Goal: Task Accomplishment & Management: Complete application form

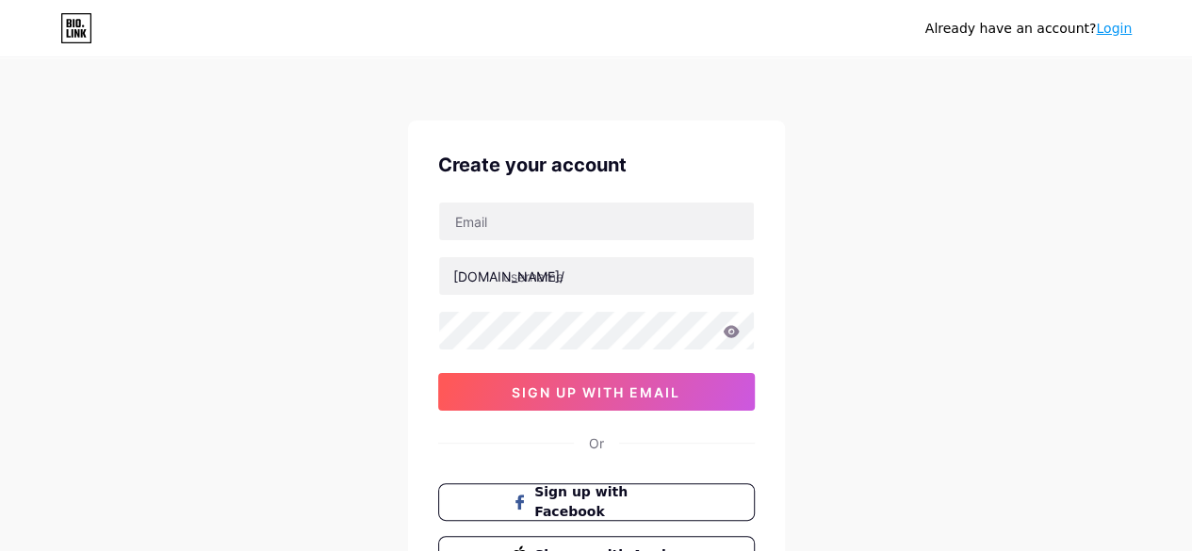
type input "[EMAIL_ADDRESS][DOMAIN_NAME]"
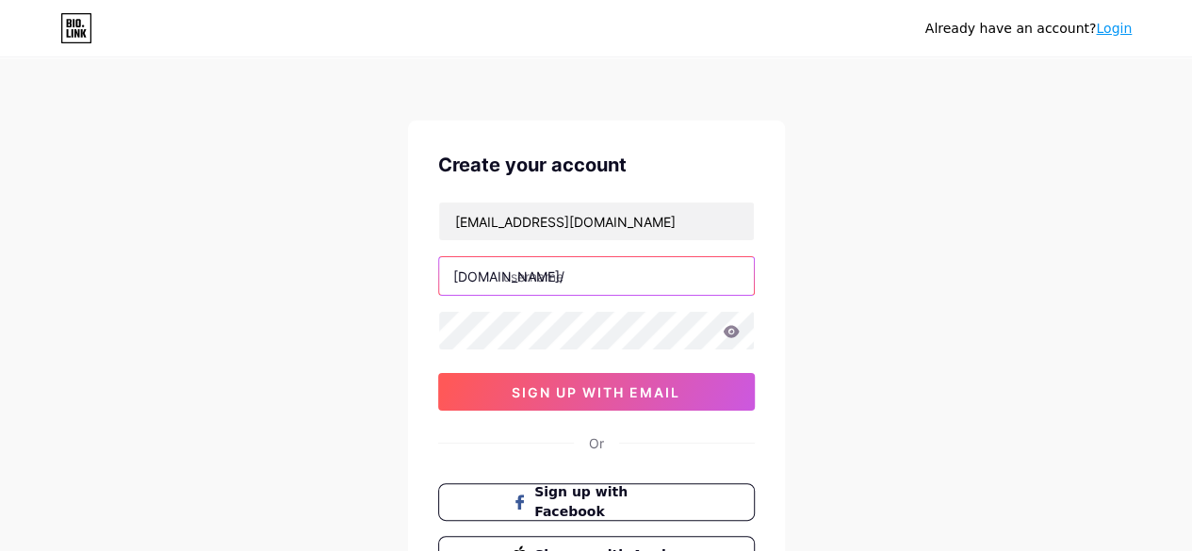
click at [566, 272] on input "text" at bounding box center [596, 276] width 315 height 38
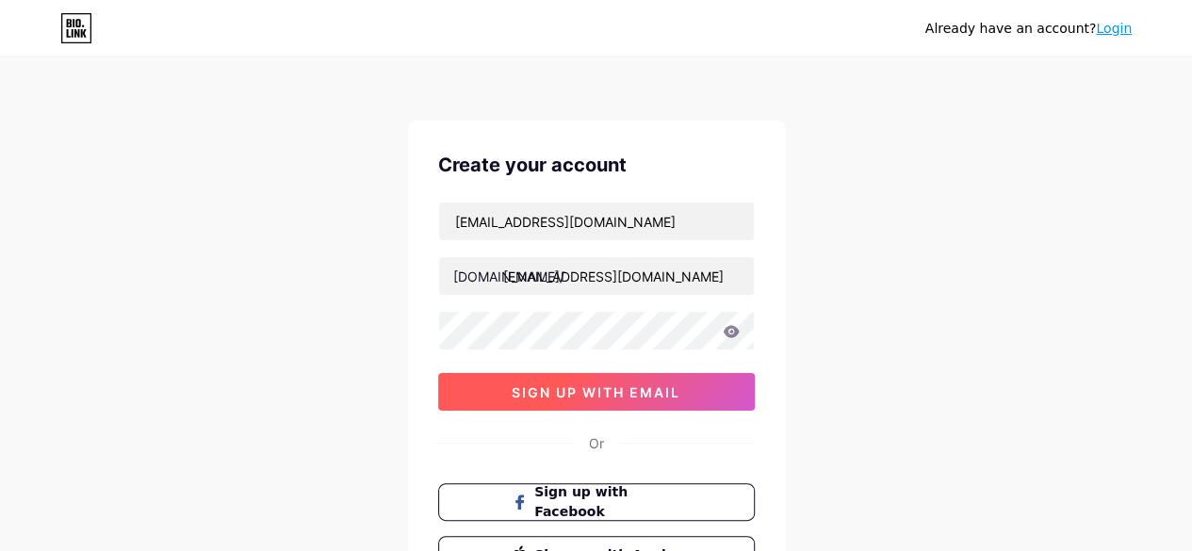
click at [613, 397] on span "sign up with email" at bounding box center [596, 393] width 169 height 16
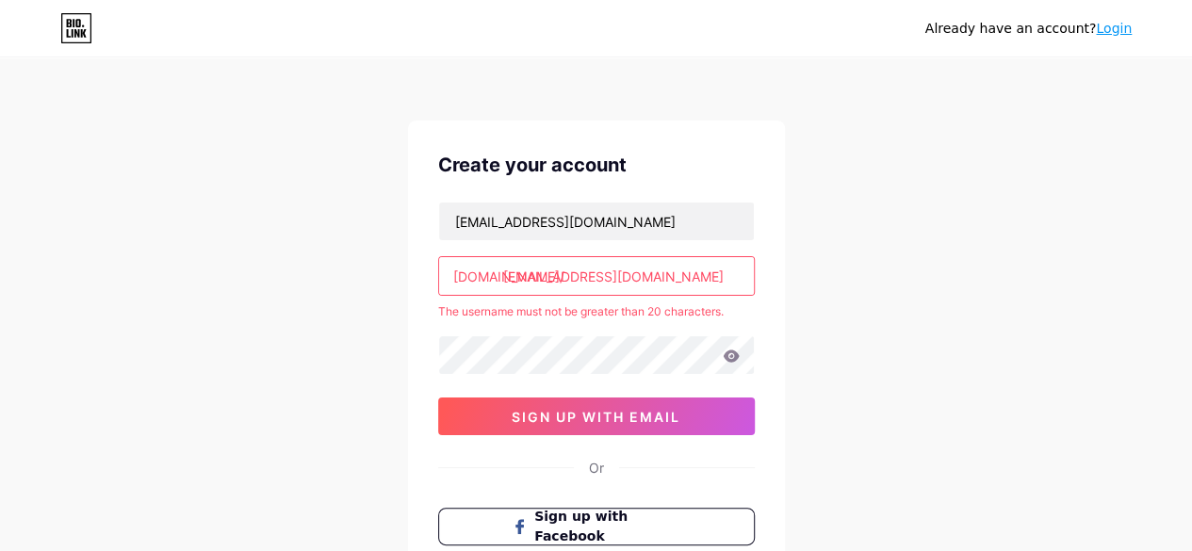
click at [566, 285] on input "[EMAIL_ADDRESS][DOMAIN_NAME]" at bounding box center [596, 276] width 315 height 38
click at [569, 282] on input "[EMAIL_ADDRESS][DOMAIN_NAME]" at bounding box center [596, 276] width 315 height 38
click at [538, 283] on input "ssoid.net@gmail.com" at bounding box center [596, 276] width 315 height 38
drag, startPoint x: 640, startPoint y: 280, endPoint x: 561, endPoint y: 286, distance: 79.4
click at [561, 286] on input "ssoidnet@gmail.com" at bounding box center [596, 276] width 315 height 38
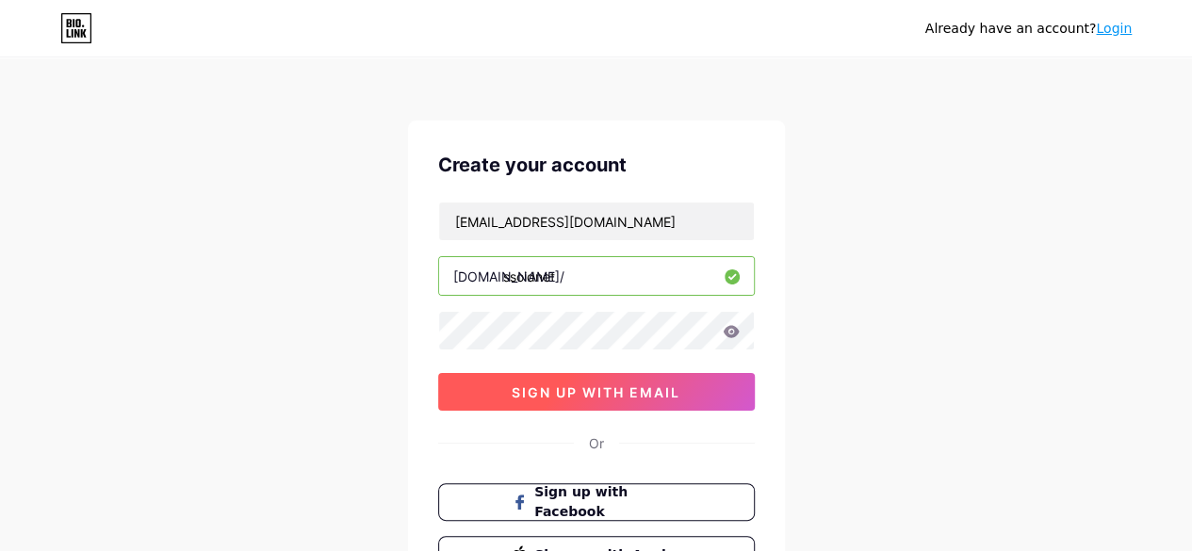
type input "ssoidnet"
click at [594, 393] on span "sign up with email" at bounding box center [596, 393] width 169 height 16
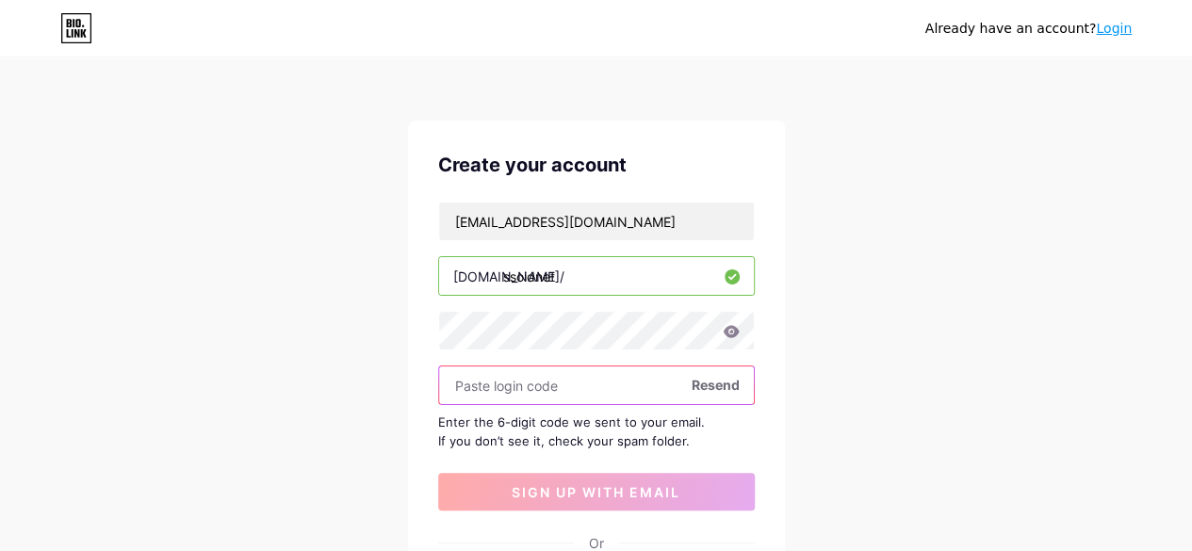
paste input "586940"
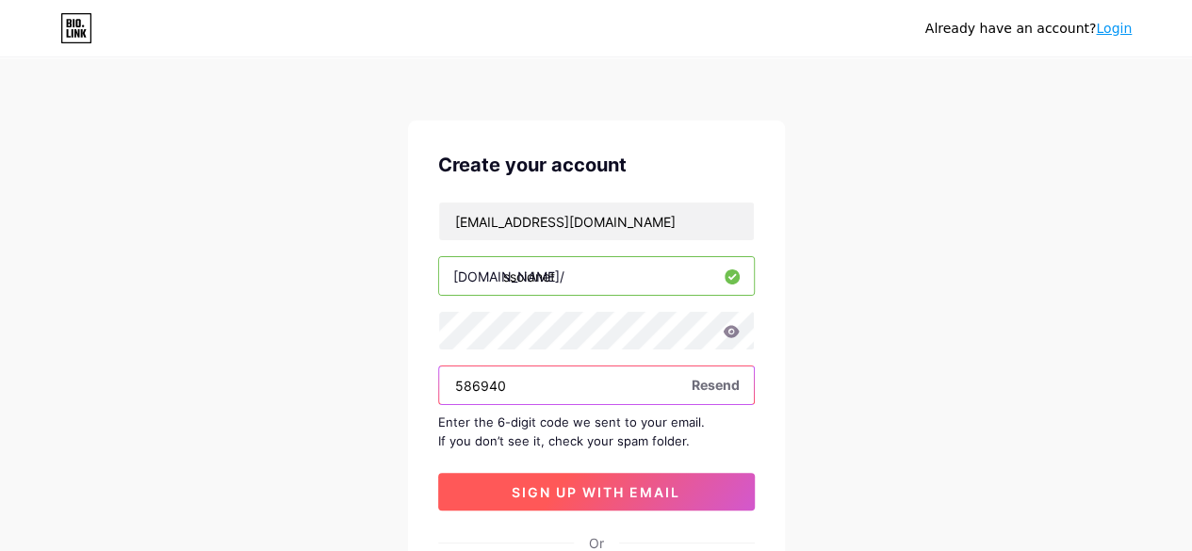
type input "586940"
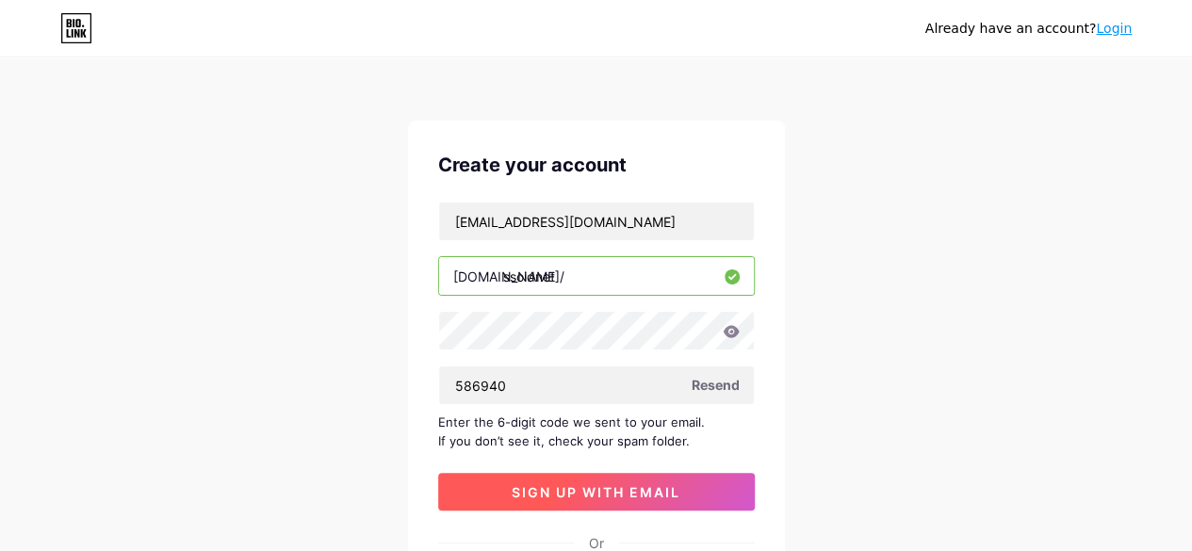
click at [598, 490] on span "sign up with email" at bounding box center [596, 492] width 169 height 16
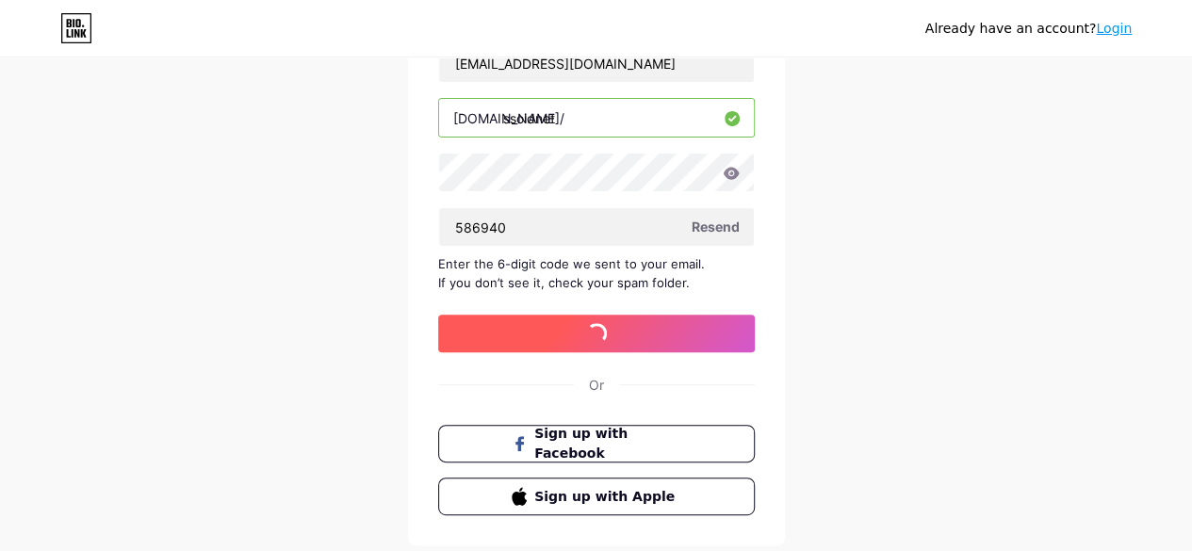
scroll to position [189, 0]
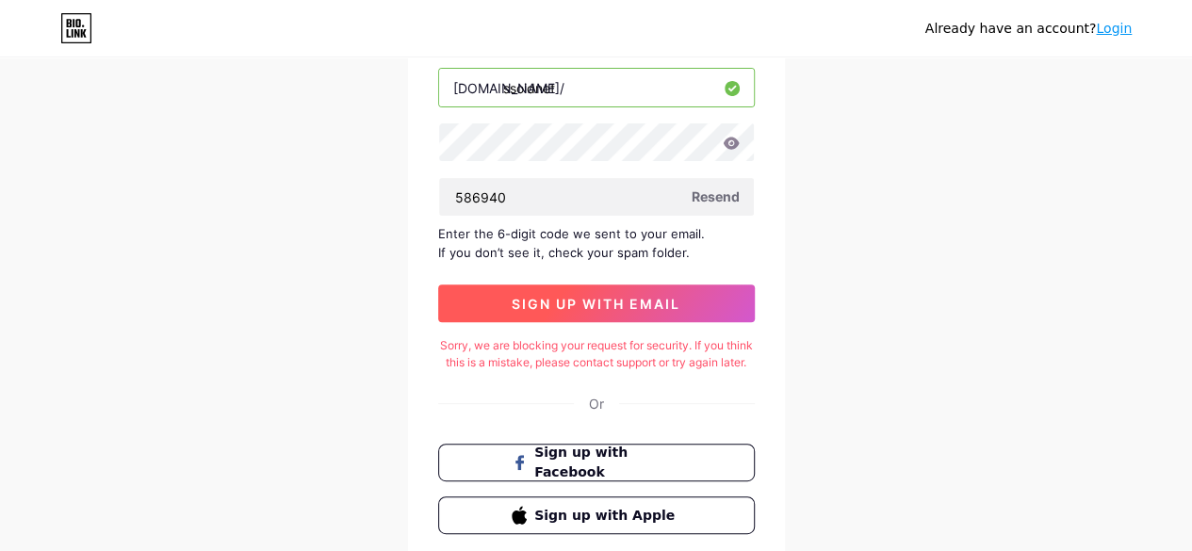
click at [596, 297] on span "sign up with email" at bounding box center [596, 304] width 169 height 16
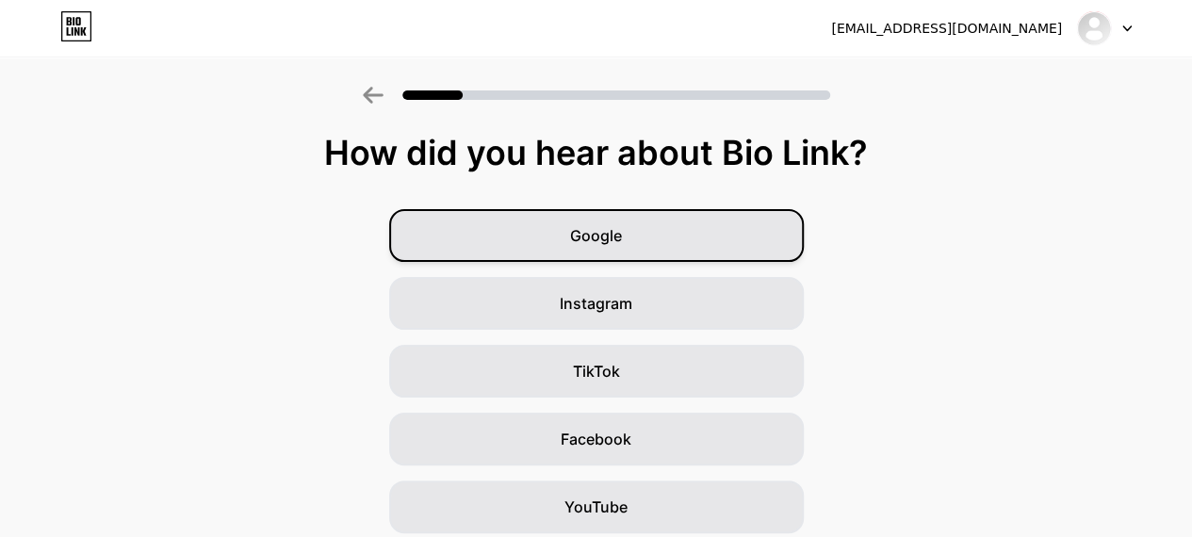
click at [649, 244] on div "Google" at bounding box center [596, 235] width 415 height 53
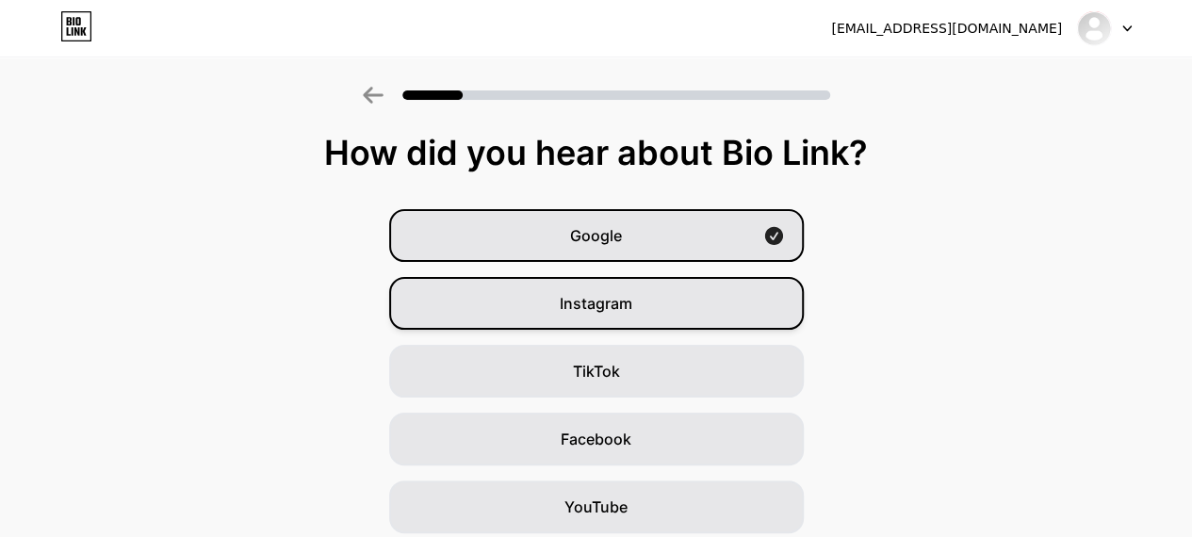
click at [643, 302] on div "Instagram" at bounding box center [596, 303] width 415 height 53
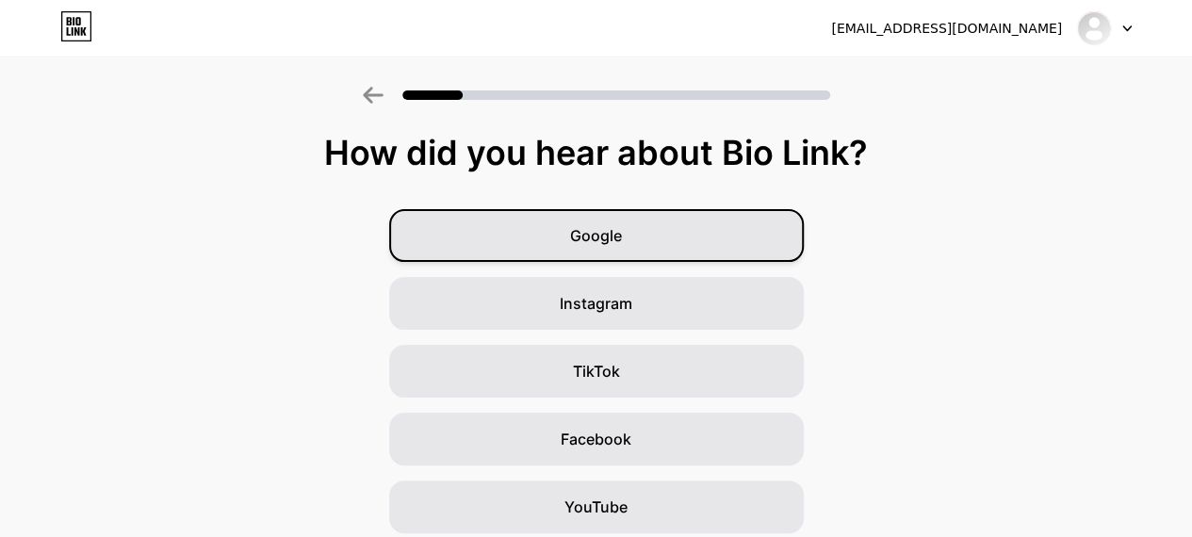
click at [622, 236] on span "Google" at bounding box center [596, 235] width 52 height 23
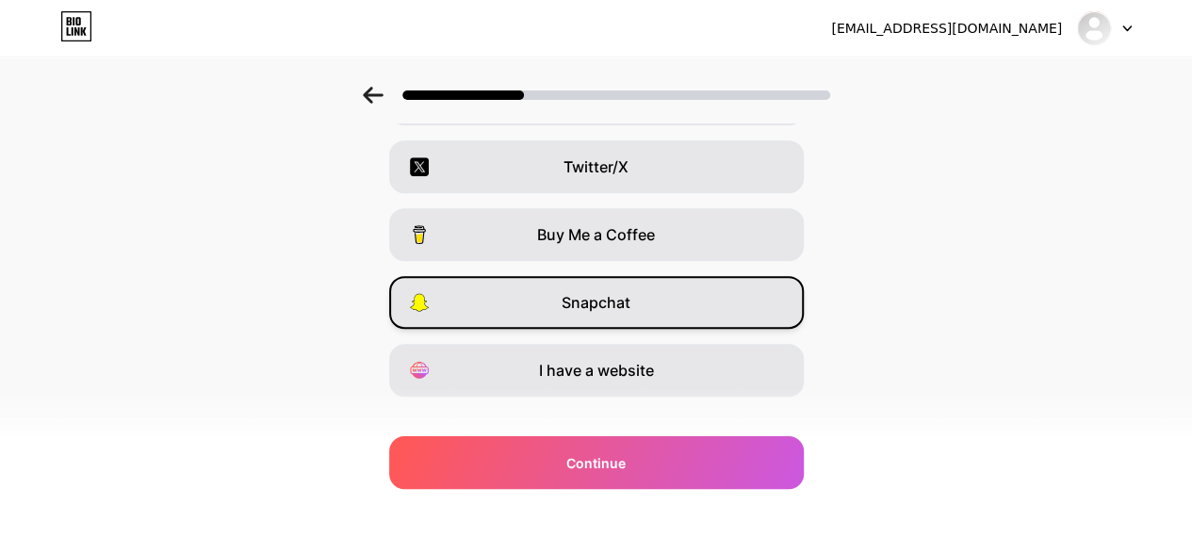
scroll to position [369, 0]
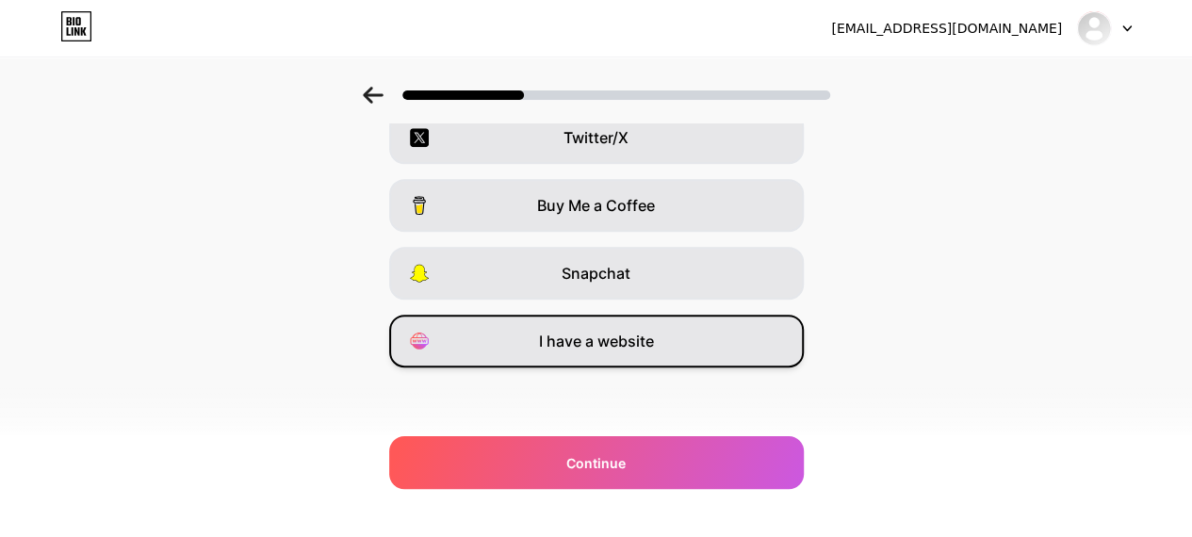
click at [596, 344] on span "I have a website" at bounding box center [596, 341] width 115 height 23
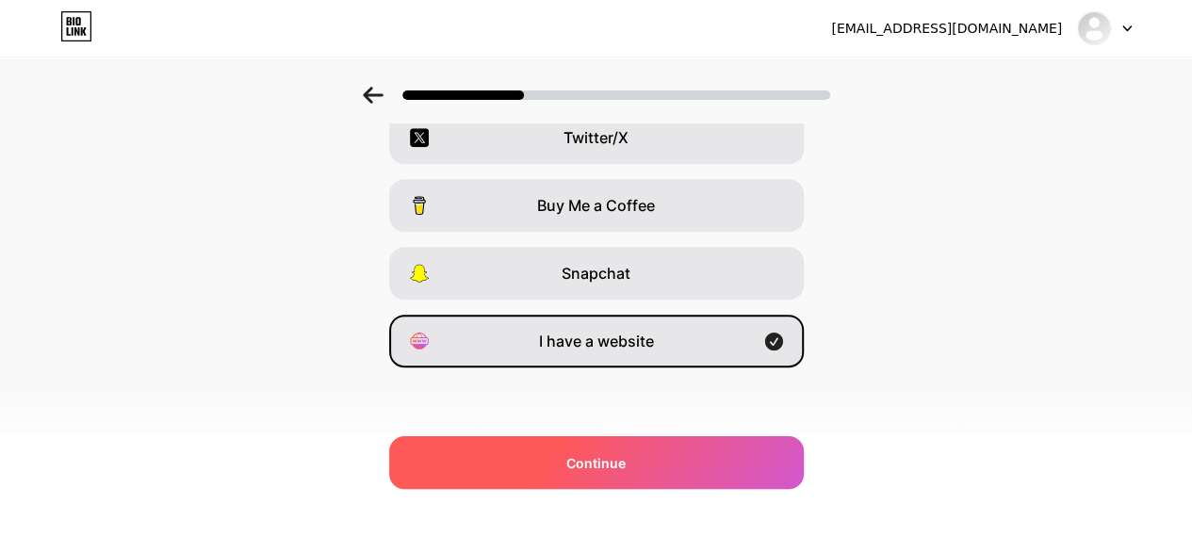
click at [648, 472] on div "Continue" at bounding box center [596, 462] width 415 height 53
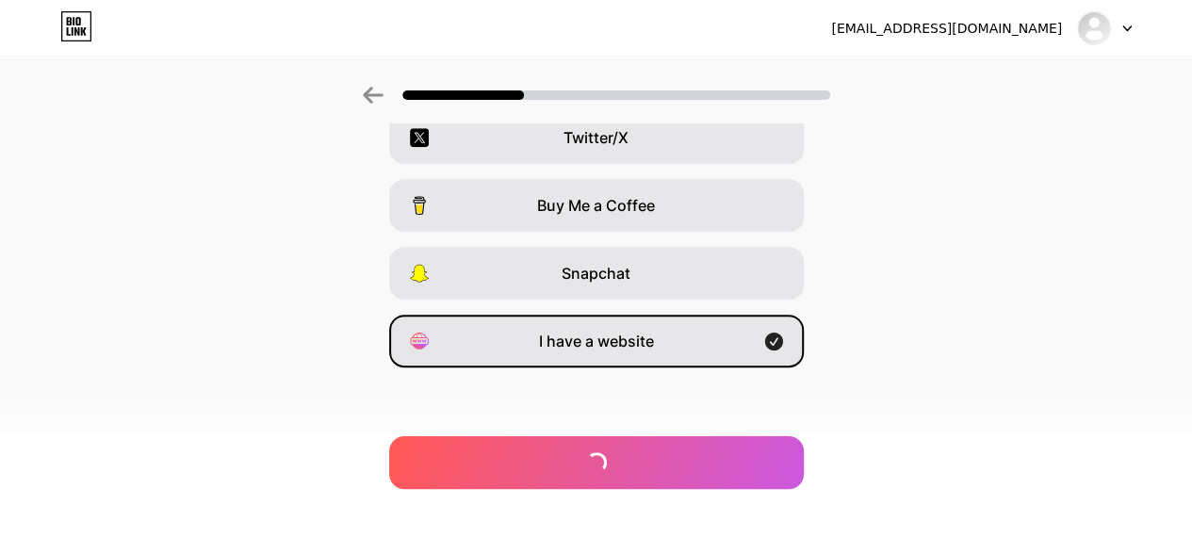
scroll to position [0, 0]
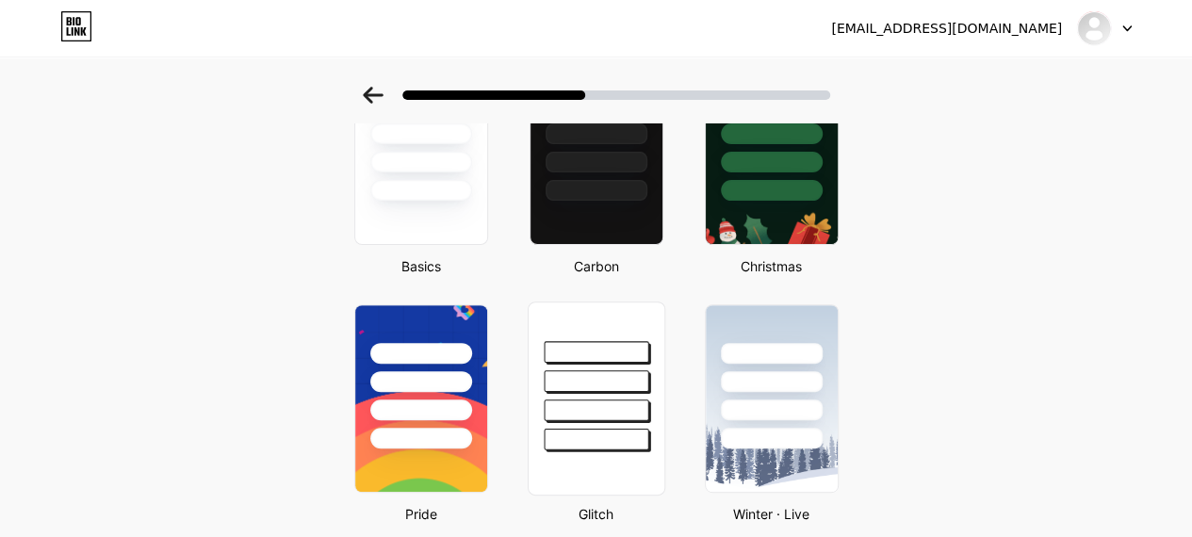
scroll to position [189, 0]
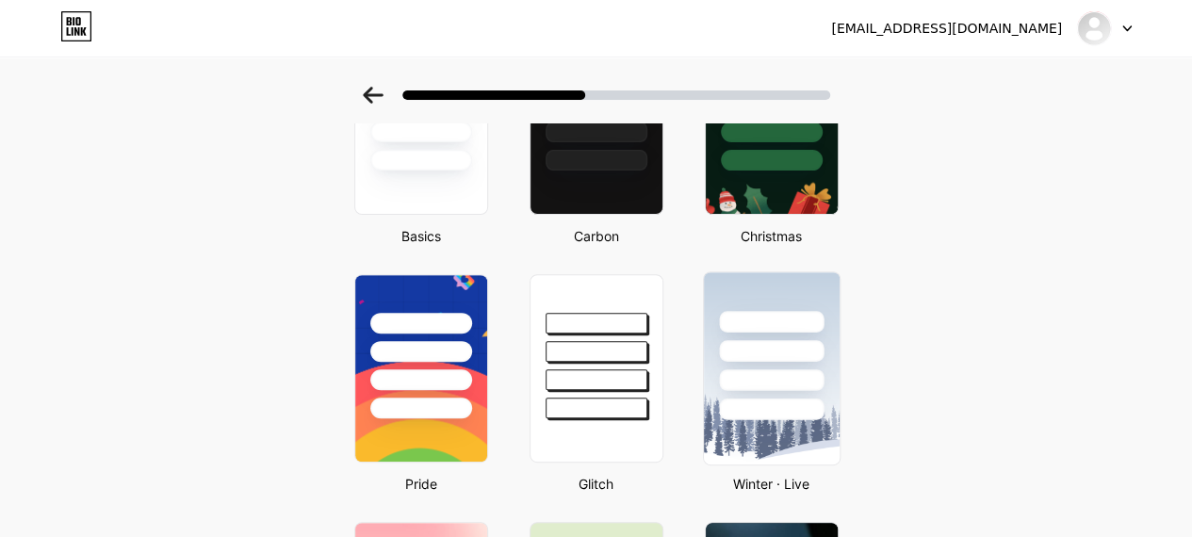
click at [754, 429] on img at bounding box center [771, 368] width 136 height 192
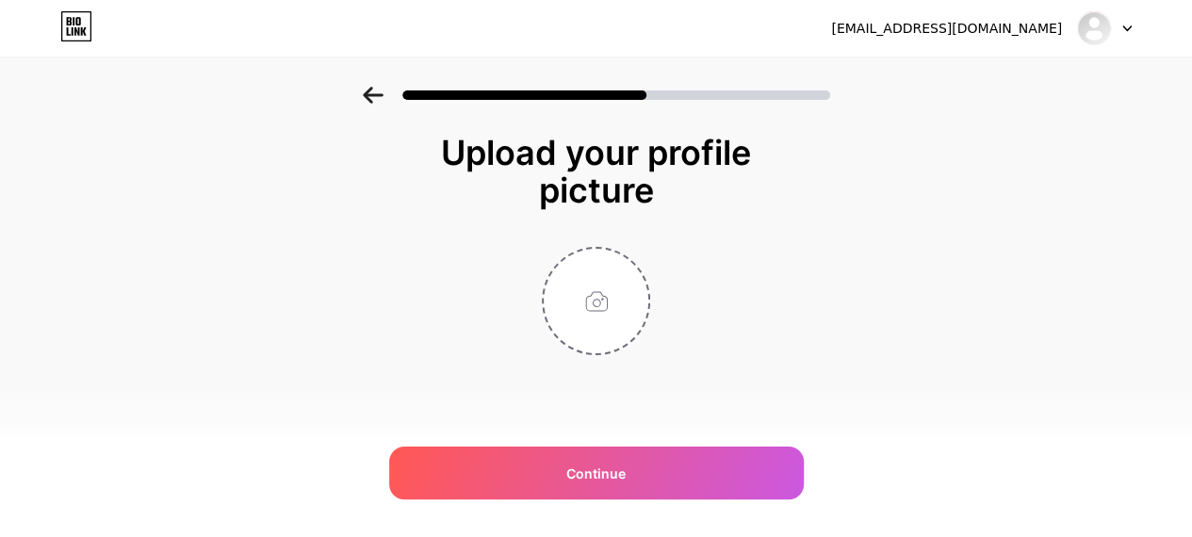
scroll to position [0, 0]
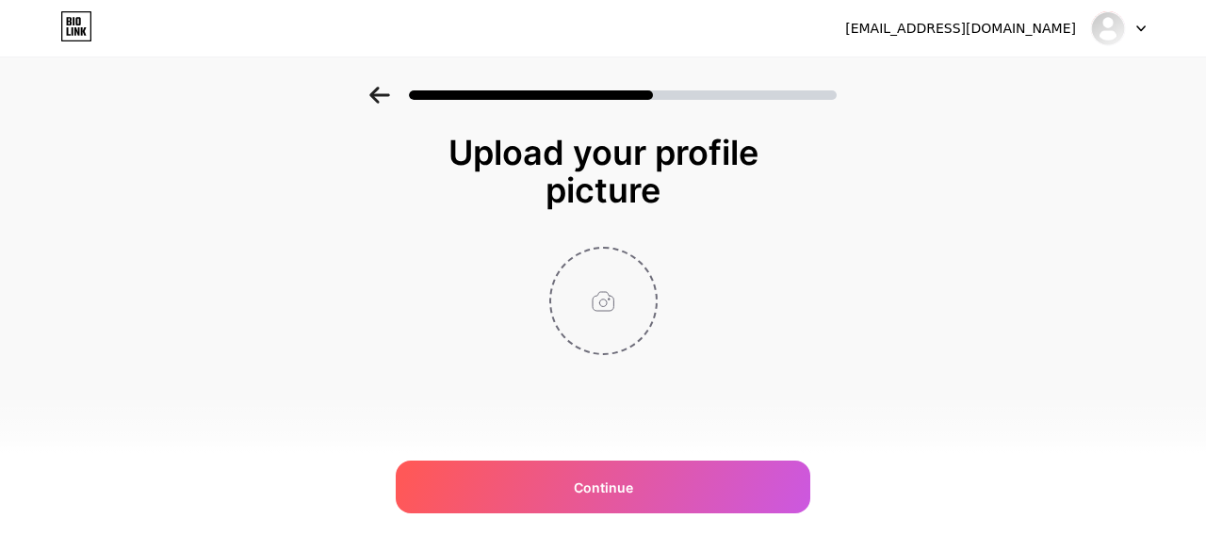
click at [597, 304] on input "file" at bounding box center [603, 301] width 105 height 105
type input "C:\fakepath\SSO-ID.net.png"
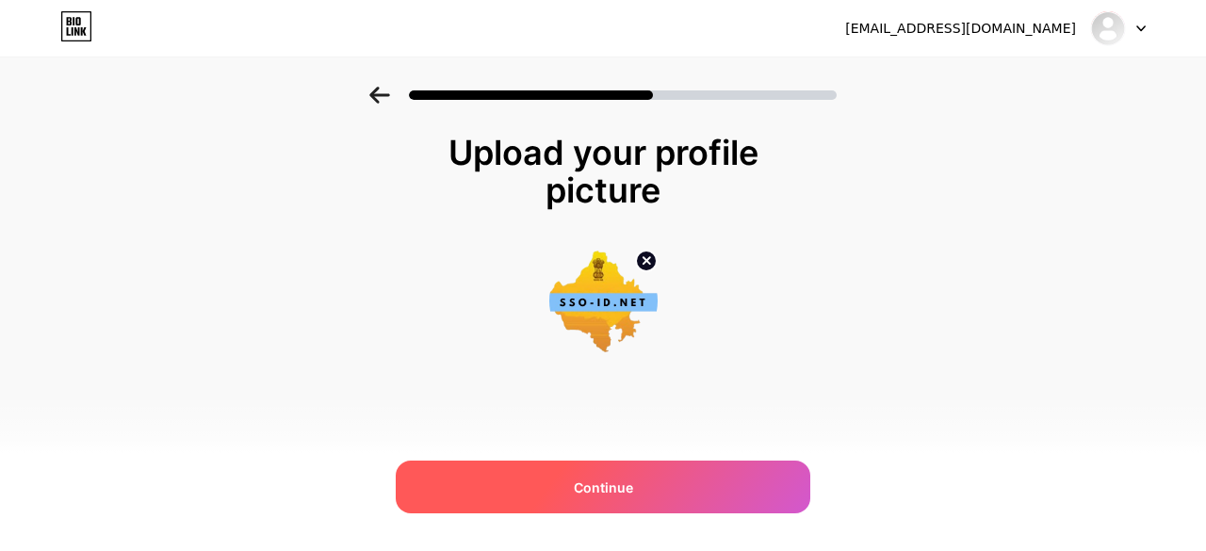
click at [603, 461] on div "Continue" at bounding box center [603, 487] width 415 height 53
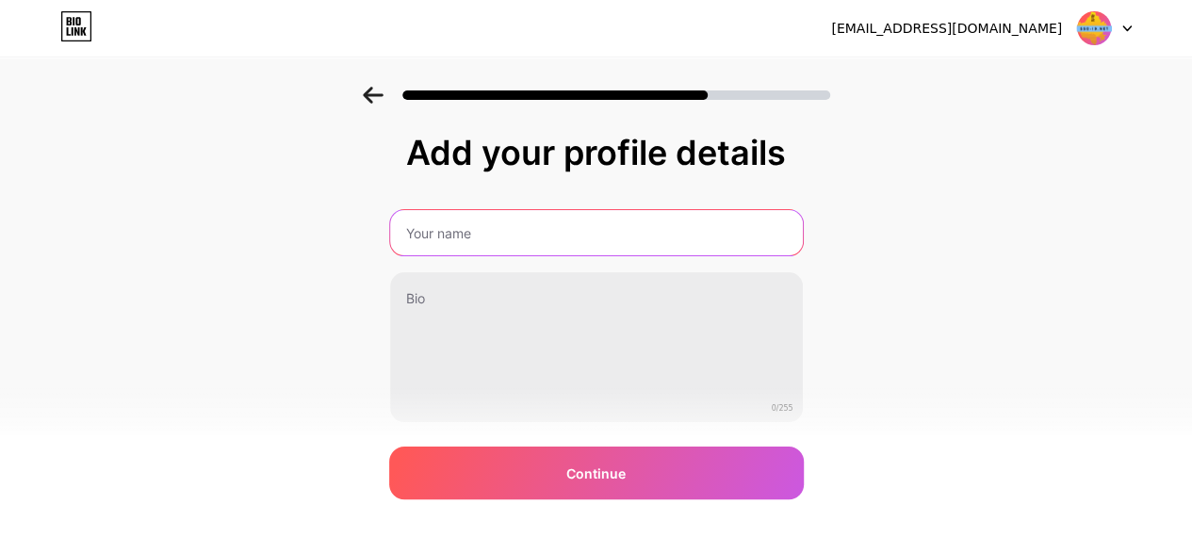
click at [581, 245] on input "text" at bounding box center [596, 232] width 413 height 45
type input "SSO-ID.Net"
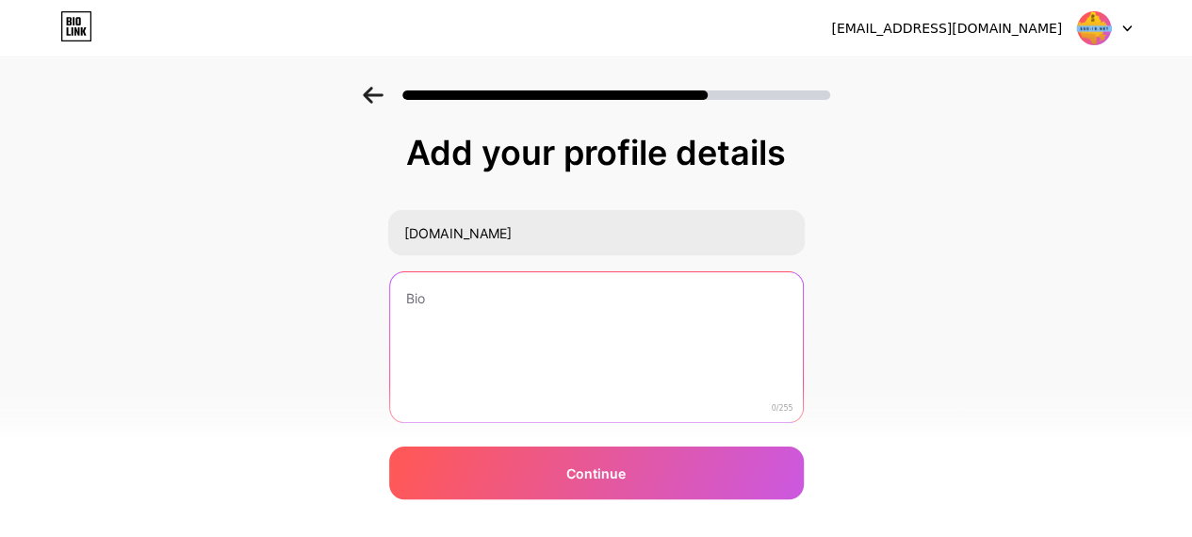
click at [462, 295] on textarea at bounding box center [596, 348] width 413 height 152
paste textarea ""SSO-ID.net provides details about SSO ID, SSO ID Login, SSO ID Registration, S…"
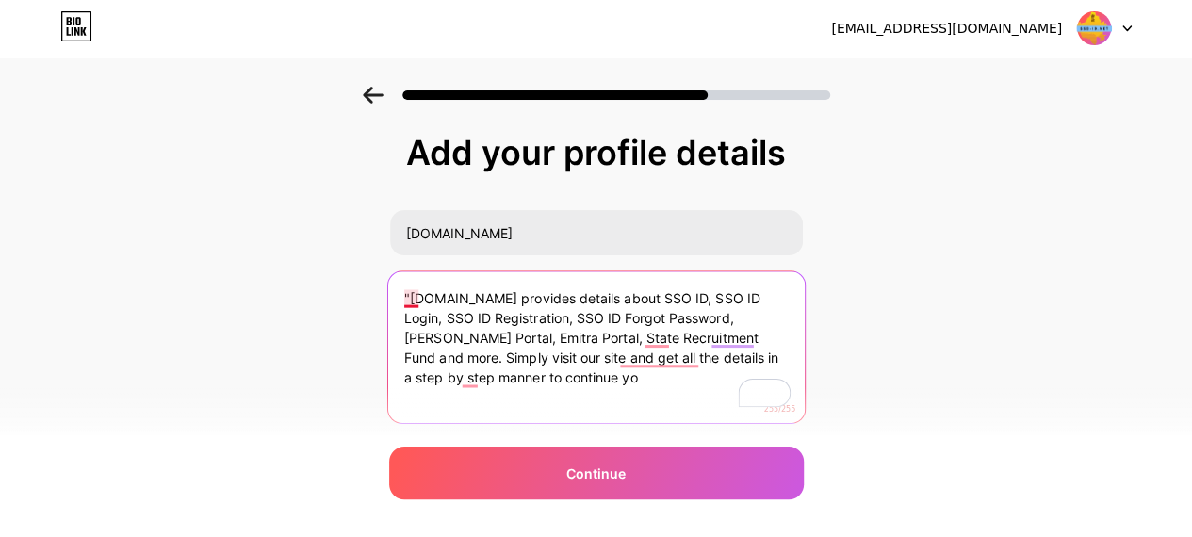
click at [418, 304] on textarea ""SSO-ID.net provides details about SSO ID, SSO ID Login, SSO ID Registration, S…" at bounding box center [595, 348] width 417 height 154
drag, startPoint x: 456, startPoint y: 376, endPoint x: 570, endPoint y: 377, distance: 114.1
click at [570, 377] on textarea "SSO-ID.net provides details about SSO ID, SSO ID Login, SSO ID Registration, SS…" at bounding box center [595, 348] width 417 height 154
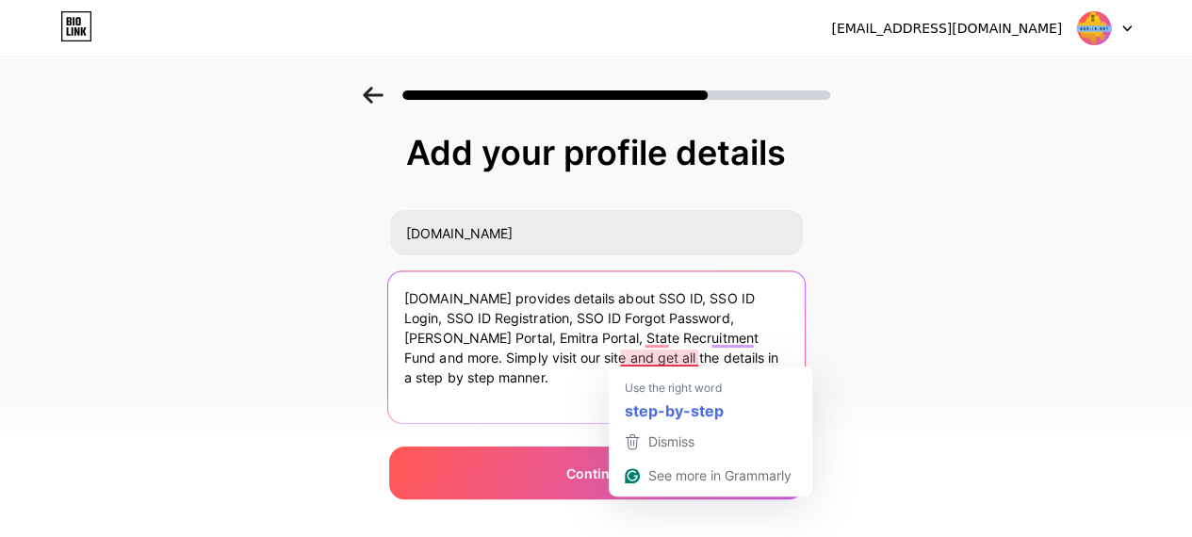
click at [668, 357] on textarea "SSO-ID.net provides details about SSO ID, SSO ID Login, SSO ID Registration, SS…" at bounding box center [595, 348] width 417 height 154
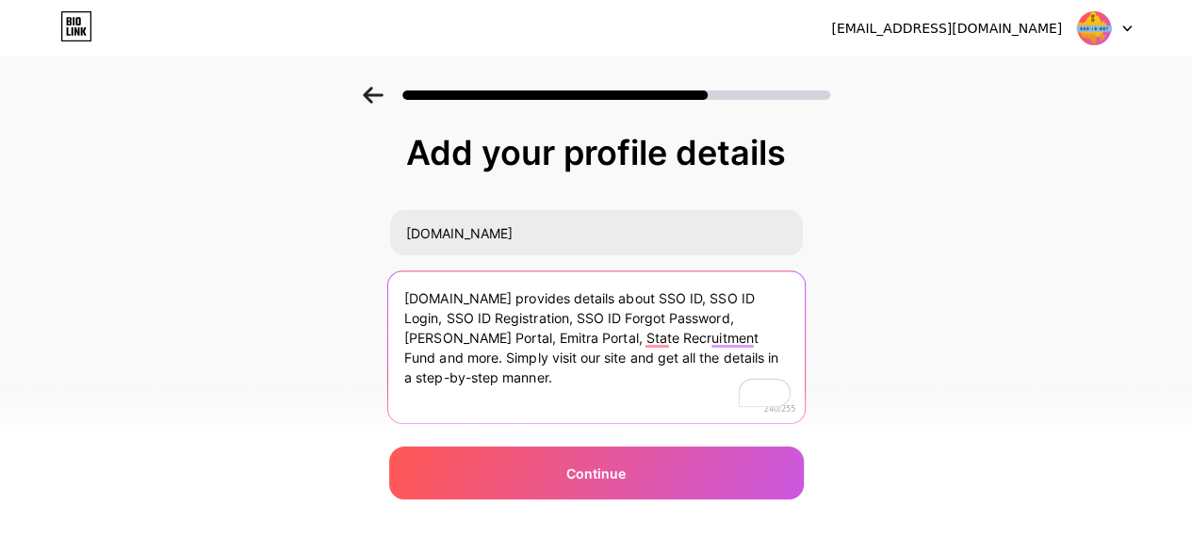
click at [657, 346] on textarea "SSO-ID.net provides details about SSO ID, SSO ID Login, SSO ID Registration, SS…" at bounding box center [595, 348] width 417 height 154
click at [675, 350] on textarea "SSO-ID.net provides details about SSO ID, SSO ID Login, SSO ID Registration, SS…" at bounding box center [595, 348] width 417 height 154
click at [675, 339] on textarea "SSO-ID.net provides details about SSO ID, SSO ID Login, SSO ID Registration, SS…" at bounding box center [595, 348] width 417 height 154
click at [670, 337] on textarea "SSO-ID.net provides details about SSO ID, SSO ID Login, SSO ID Registration, SS…" at bounding box center [595, 348] width 417 height 154
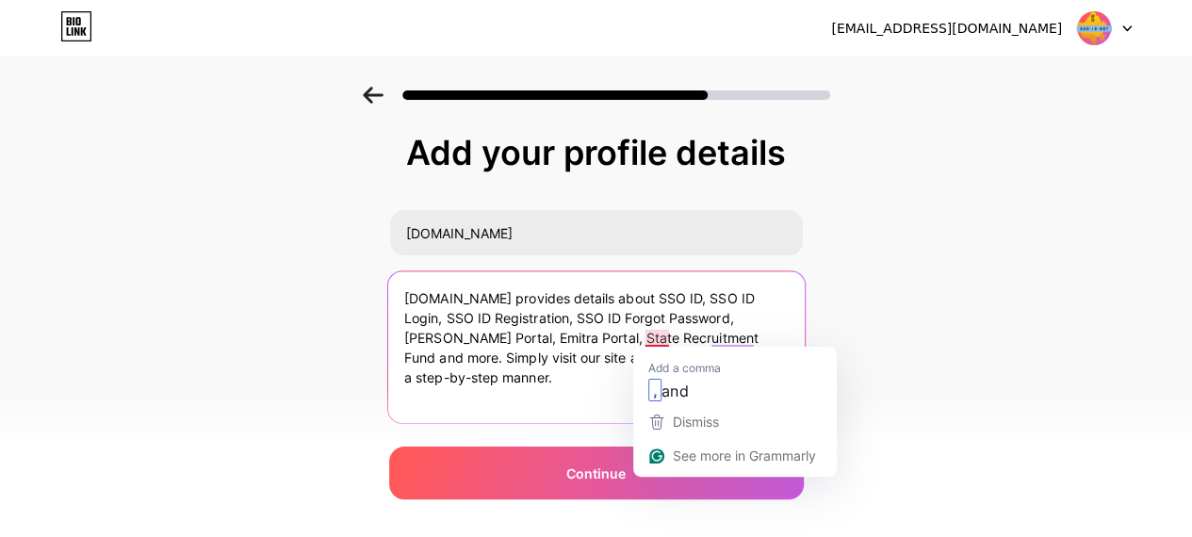
click at [630, 337] on textarea "SSO-ID.net provides details about SSO ID, SSO ID Login, SSO ID Registration, SS…" at bounding box center [595, 348] width 417 height 154
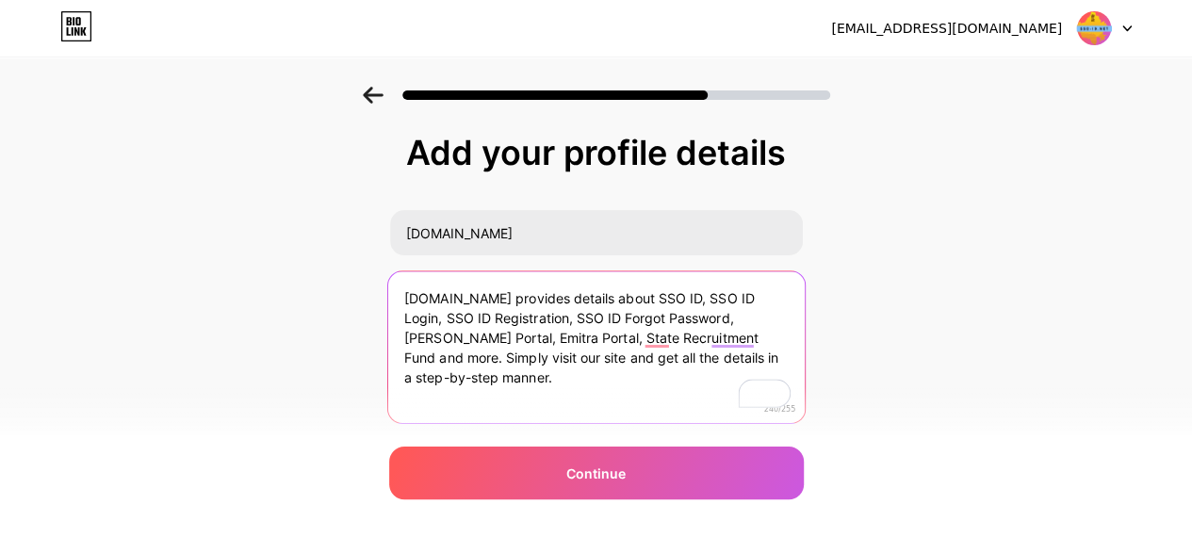
click at [681, 337] on textarea "SSO-ID.net provides details about SSO ID, SSO ID Login, SSO ID Registration, SS…" at bounding box center [595, 348] width 417 height 154
click at [658, 340] on textarea "SSO-ID.net provides details about SSO ID, SSO ID Login, SSO ID Registration, SS…" at bounding box center [595, 348] width 417 height 154
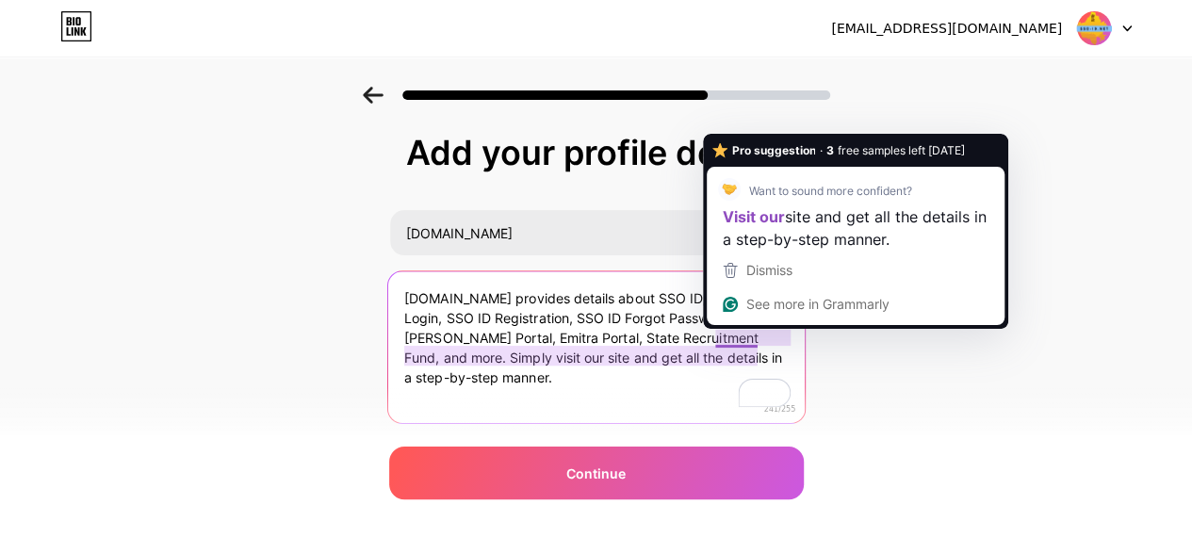
click at [751, 334] on textarea "SSO-ID.net provides details about SSO ID, SSO ID Login, SSO ID Registration, SS…" at bounding box center [595, 348] width 417 height 154
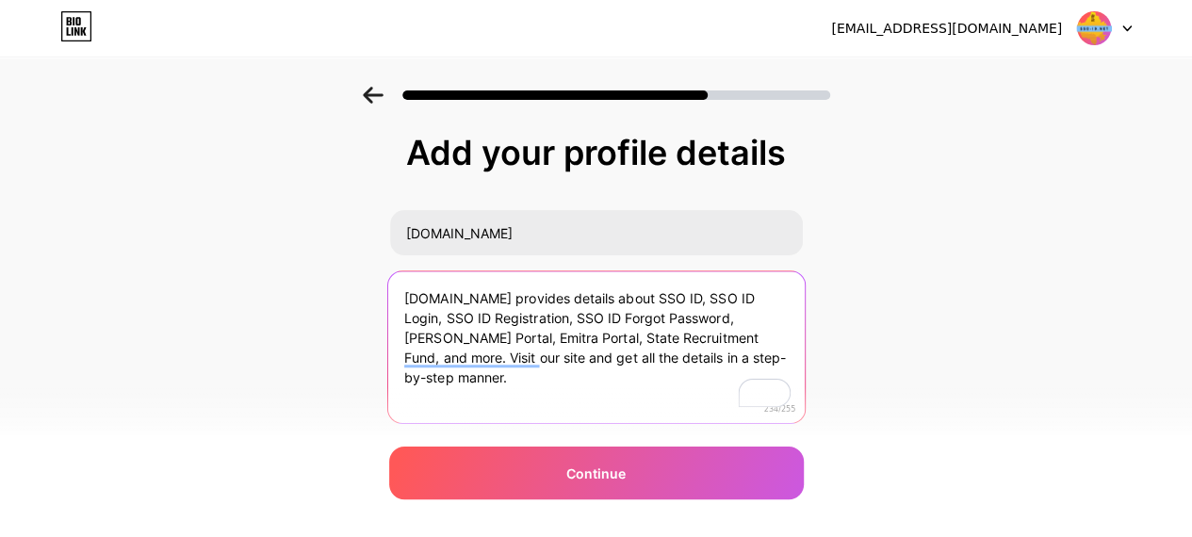
click at [492, 367] on textarea "SSO-ID.net provides details about SSO ID, SSO ID Login, SSO ID Registration, SS…" at bounding box center [595, 348] width 417 height 154
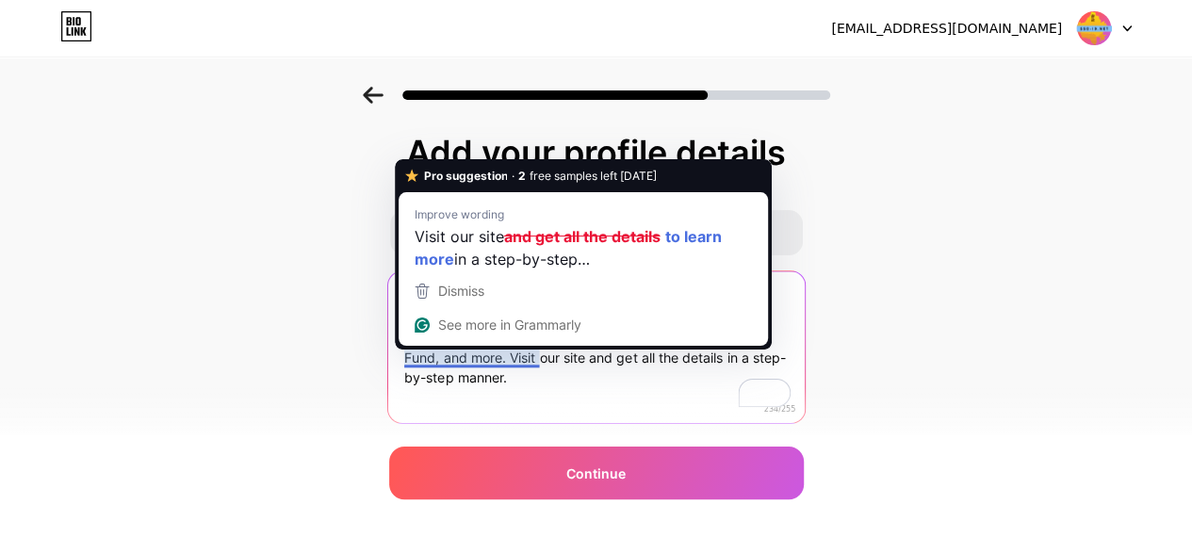
click at [518, 360] on textarea "SSO-ID.net provides details about SSO ID, SSO ID Login, SSO ID Registration, SS…" at bounding box center [595, 348] width 417 height 154
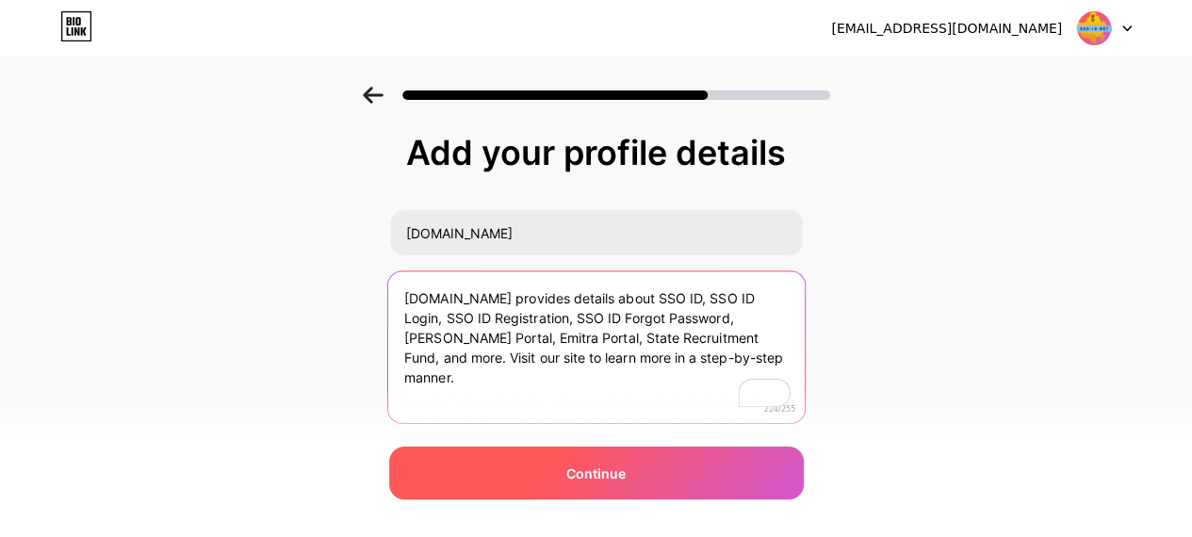
type textarea "SSO-ID.net provides details about SSO ID, SSO ID Login, SSO ID Registration, SS…"
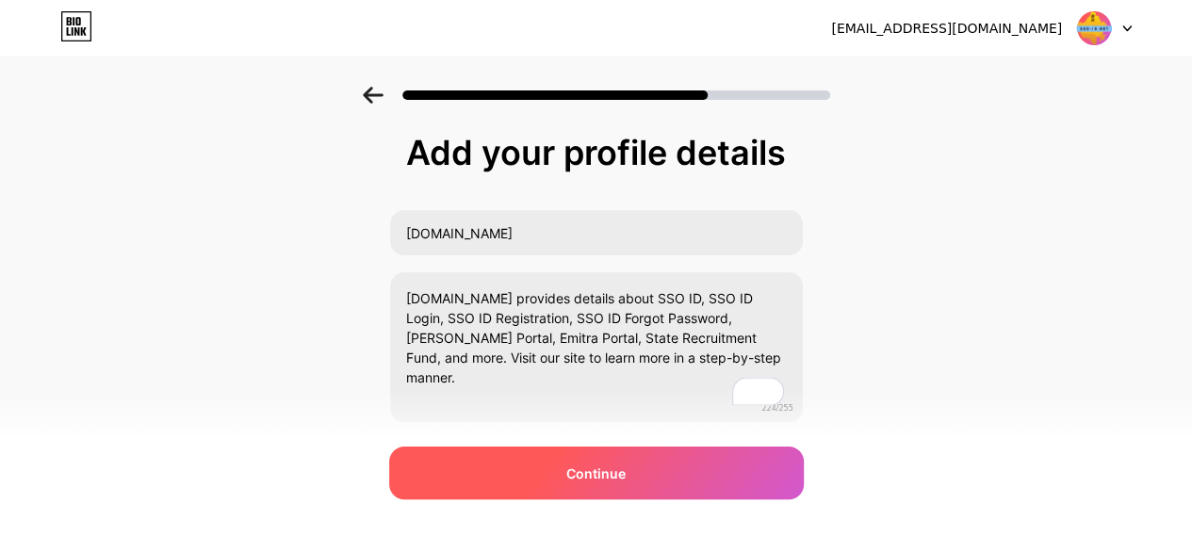
click at [638, 469] on div "Continue" at bounding box center [596, 473] width 415 height 53
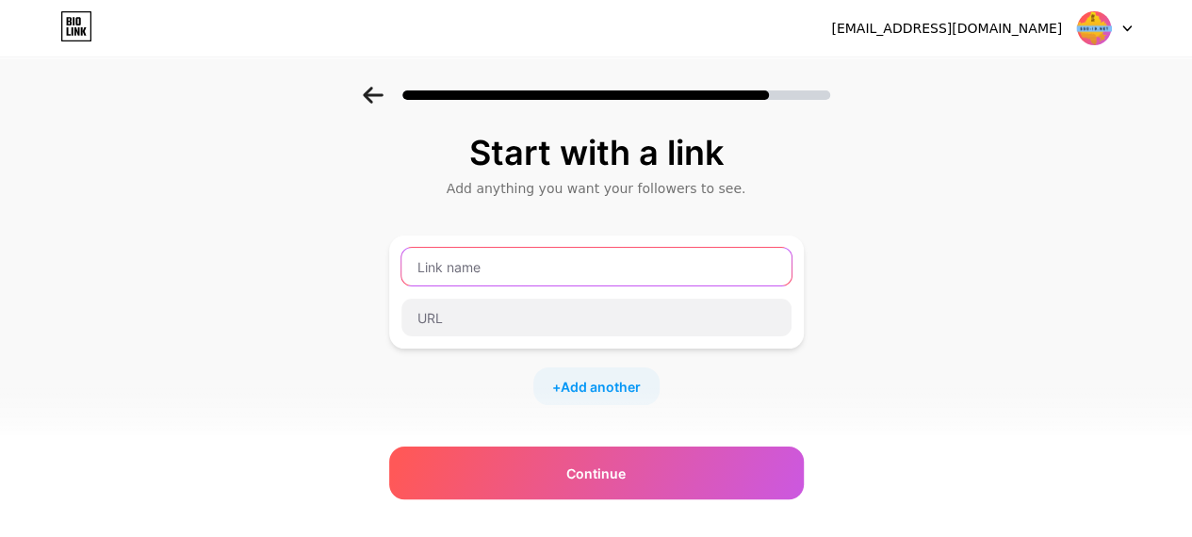
click at [498, 269] on input "text" at bounding box center [597, 267] width 390 height 38
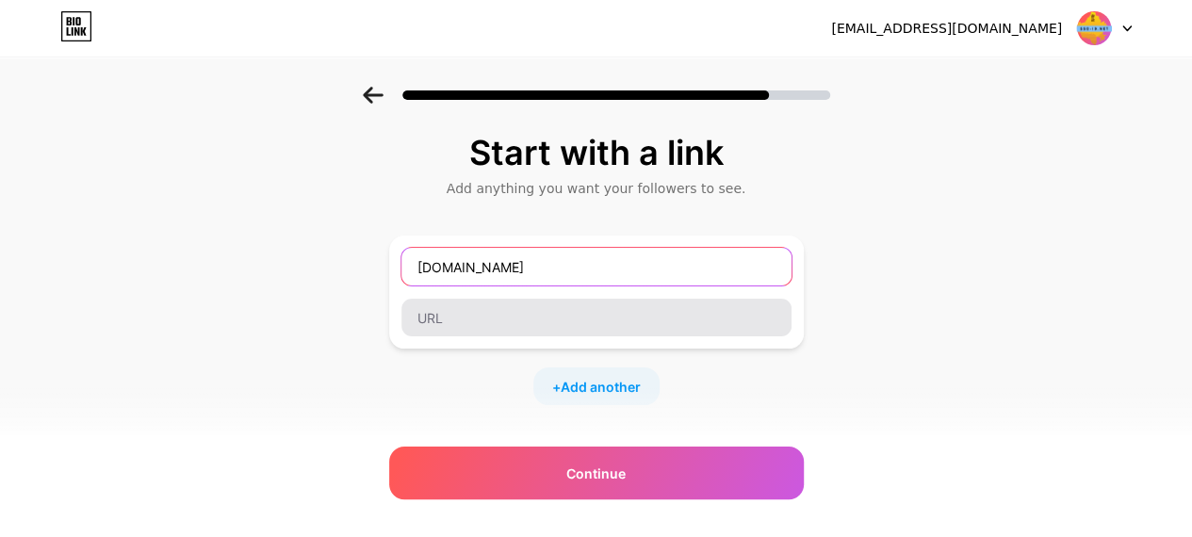
type input "SSO-ID.NET"
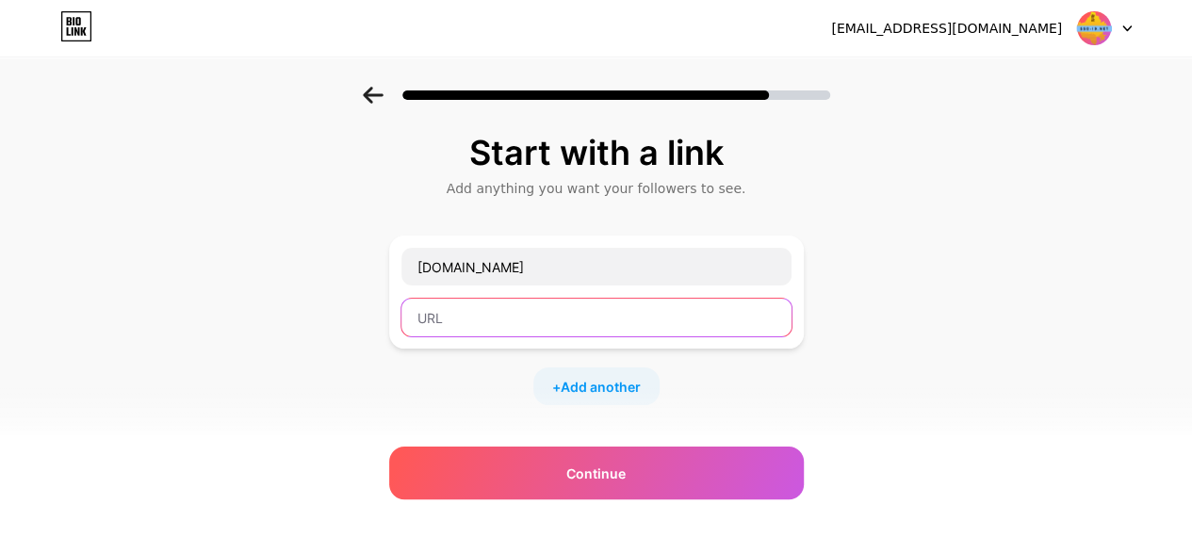
click at [468, 332] on input "text" at bounding box center [597, 318] width 390 height 38
click at [505, 331] on input "text" at bounding box center [597, 318] width 390 height 38
paste input "https://sso-id.net/"
type input "https://sso-id.net/"
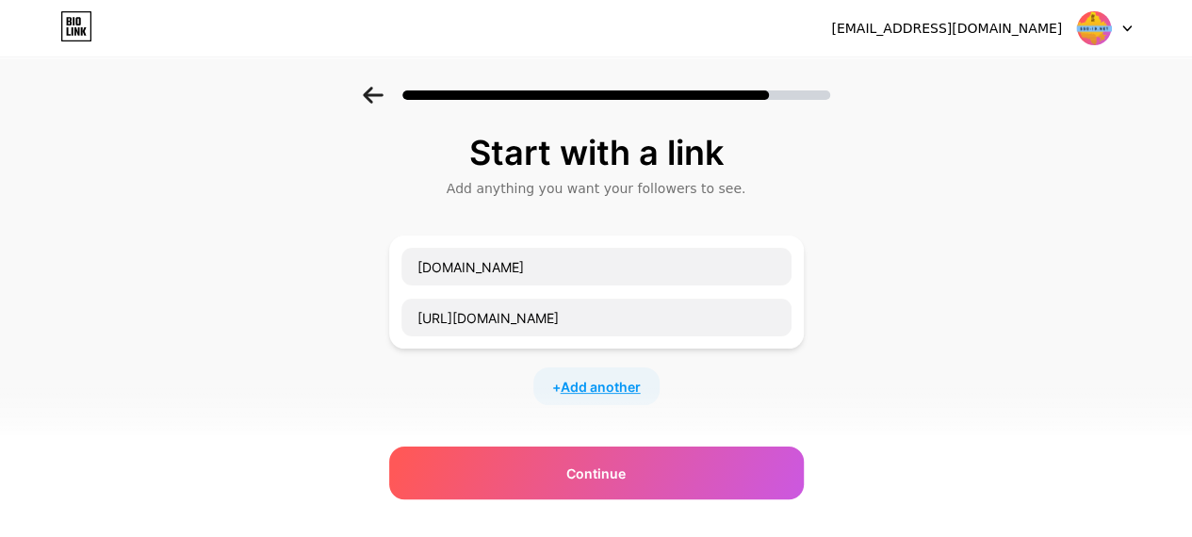
click at [592, 377] on span "Add another" at bounding box center [601, 387] width 80 height 20
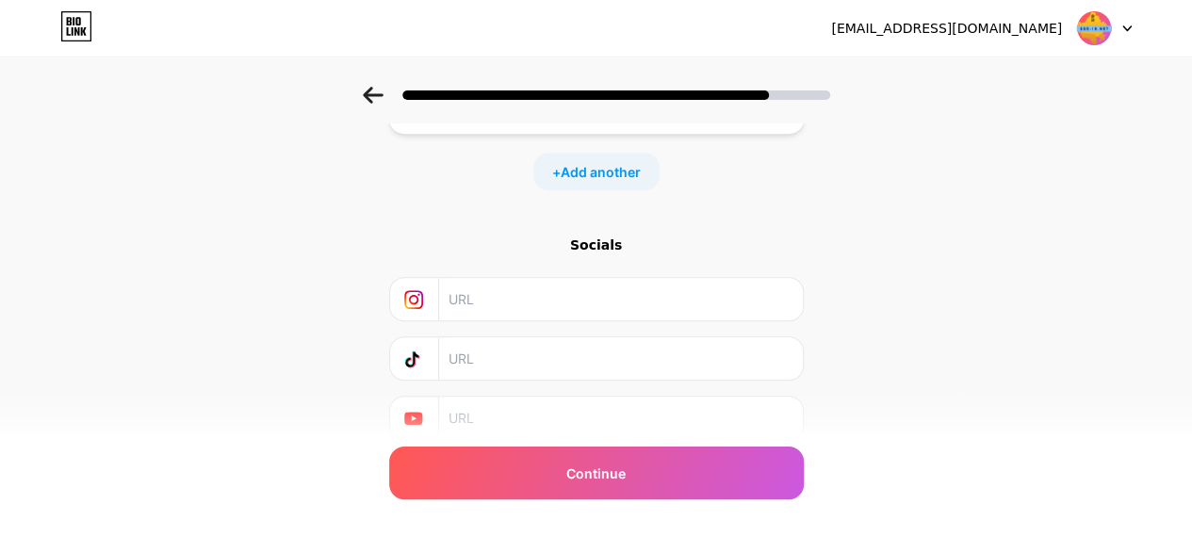
scroll to position [377, 0]
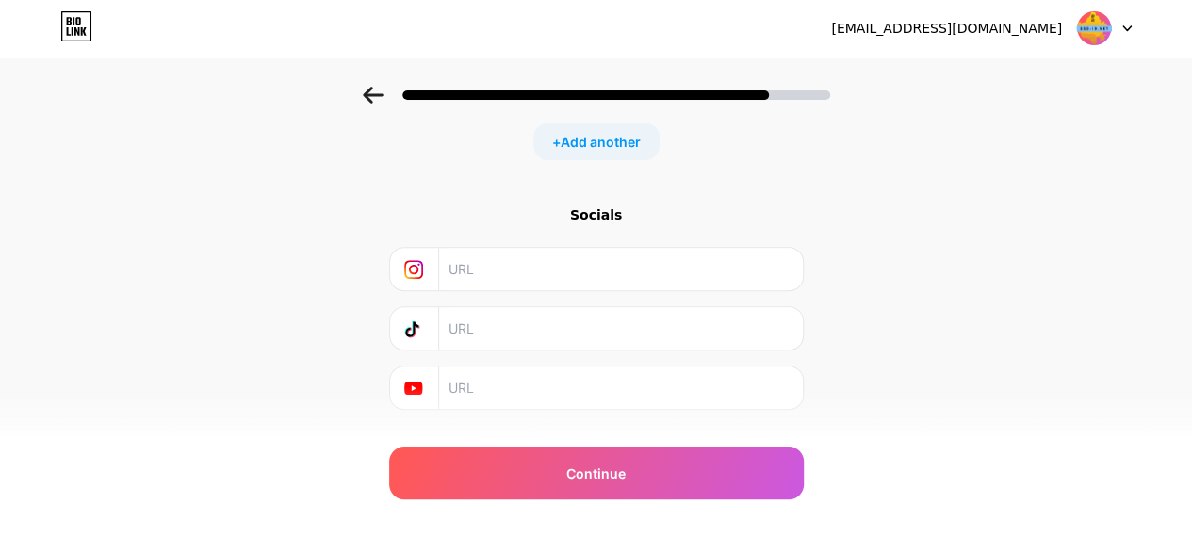
click at [509, 265] on input "text" at bounding box center [620, 269] width 342 height 42
paste input "https://www.instagram.com/sso.idnet/"
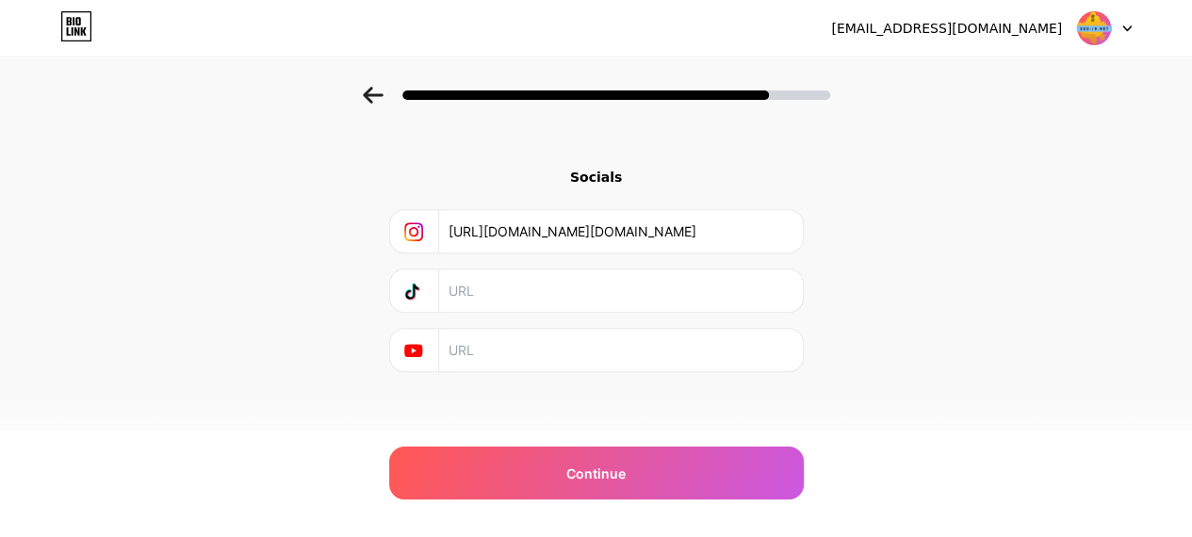
scroll to position [415, 0]
type input "https://www.instagram.com/sso.idnet/"
click at [507, 357] on input "text" at bounding box center [620, 350] width 342 height 42
paste input "https://www.youtube.com/@SSOID1"
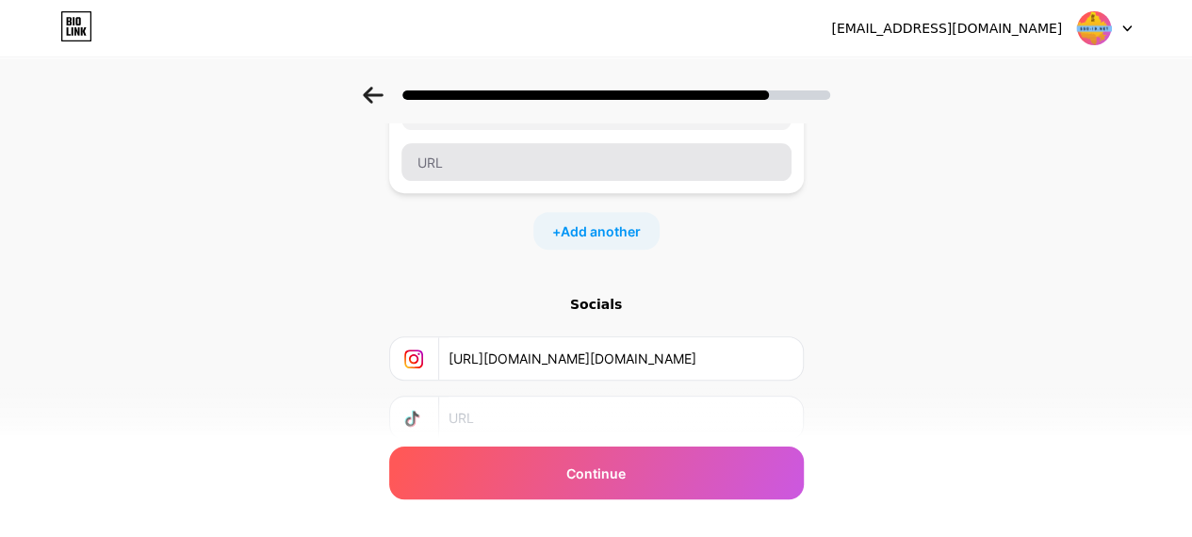
scroll to position [132, 0]
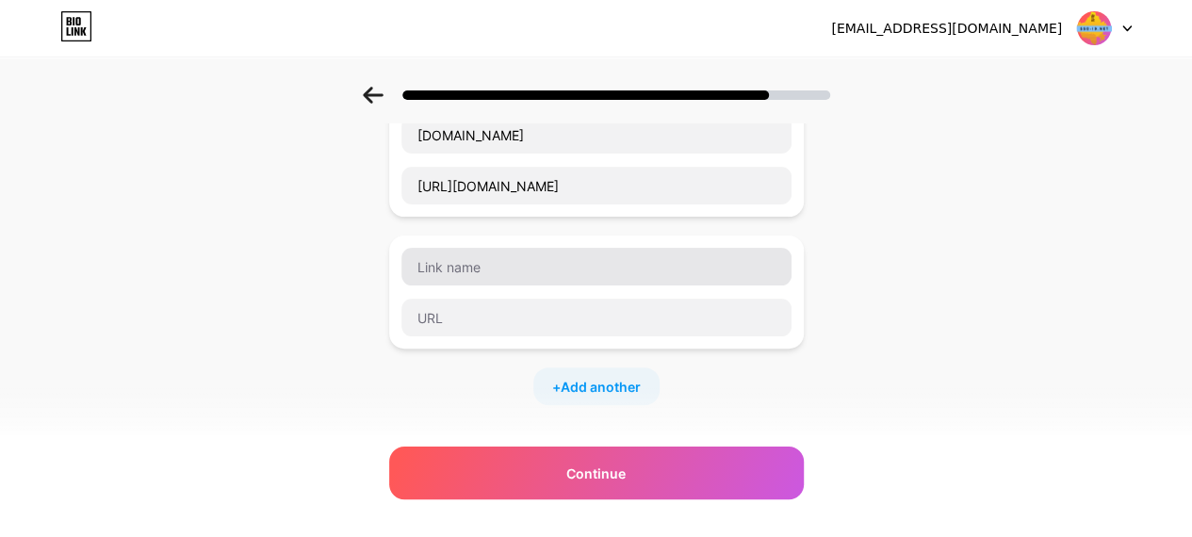
type input "https://www.youtube.com/@SSOID1"
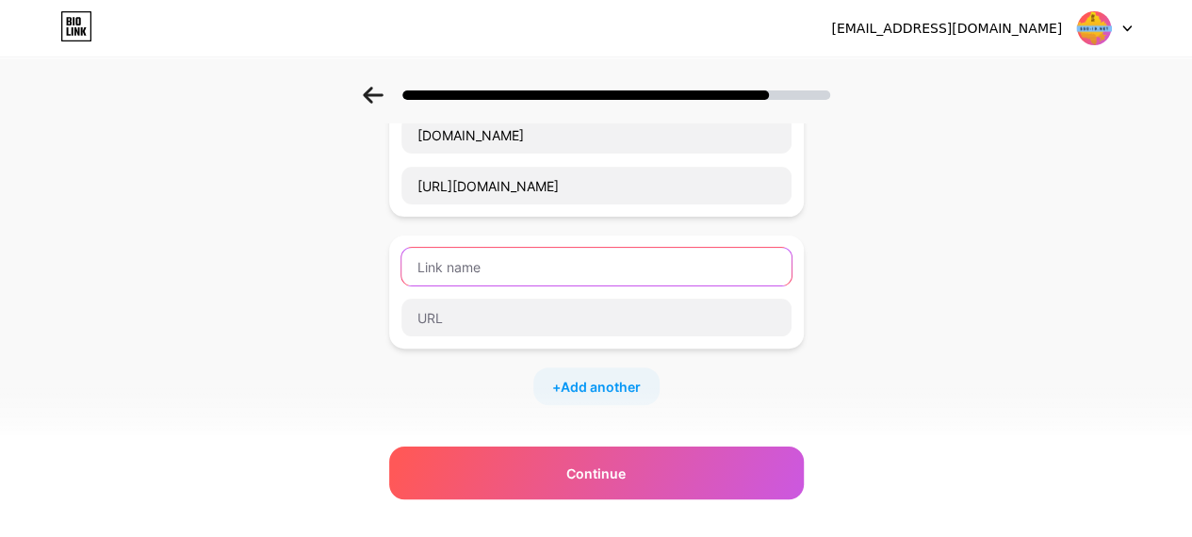
click at [550, 263] on input "text" at bounding box center [597, 267] width 390 height 38
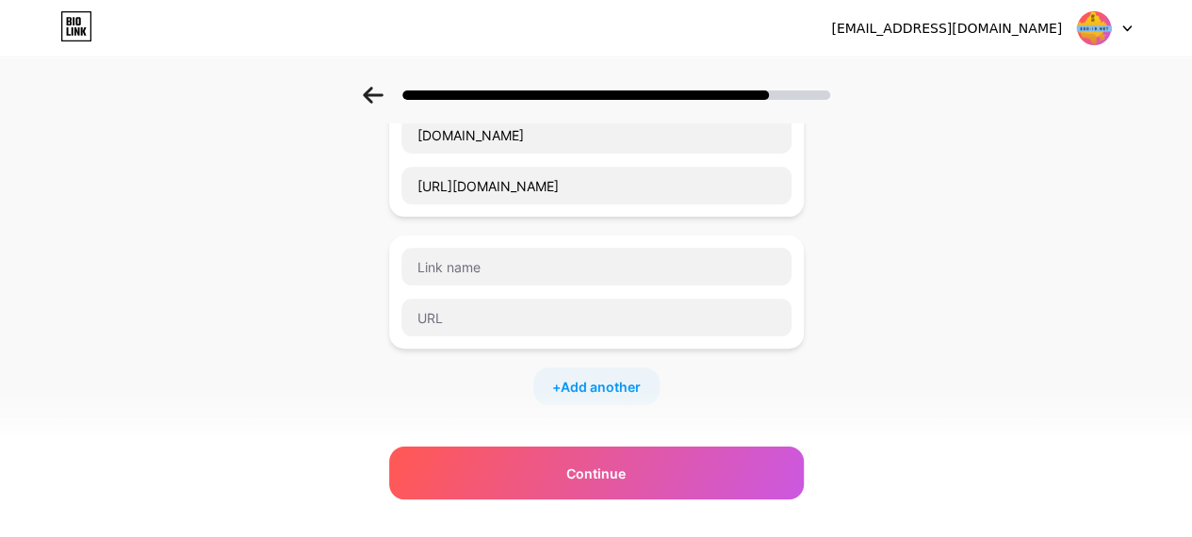
click at [850, 205] on div "Start with a link Add anything you want your followers to see. SSO-ID.NET https…" at bounding box center [596, 352] width 1192 height 795
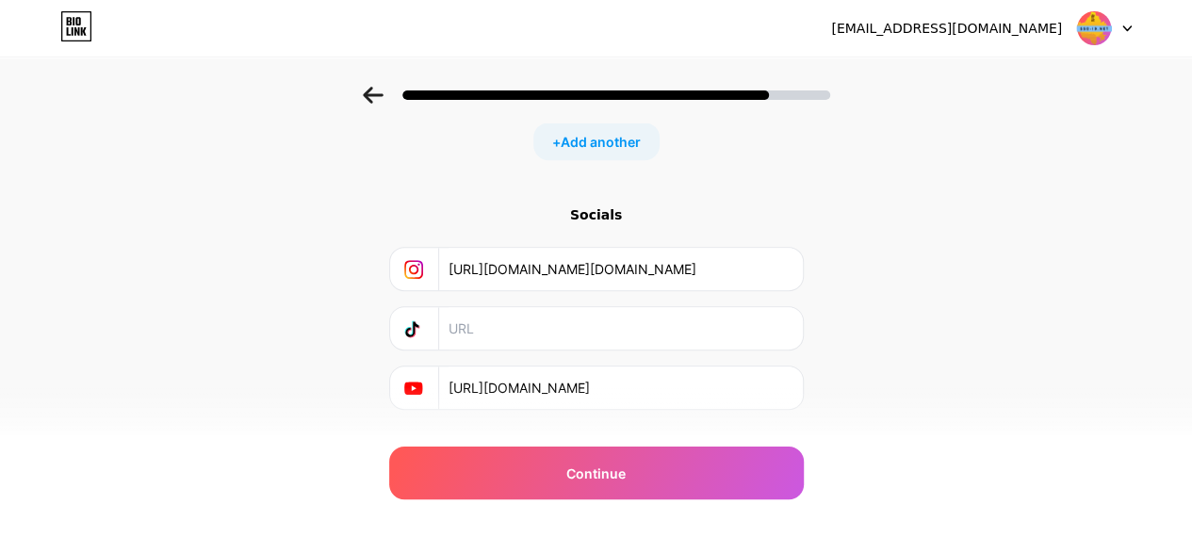
scroll to position [415, 0]
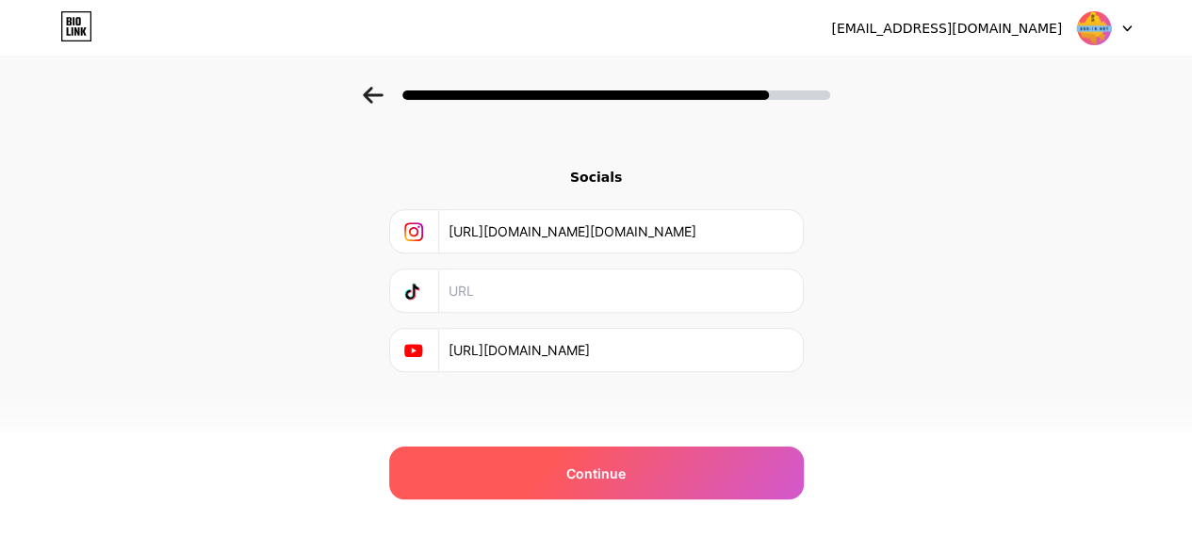
click at [588, 478] on span "Continue" at bounding box center [595, 474] width 59 height 20
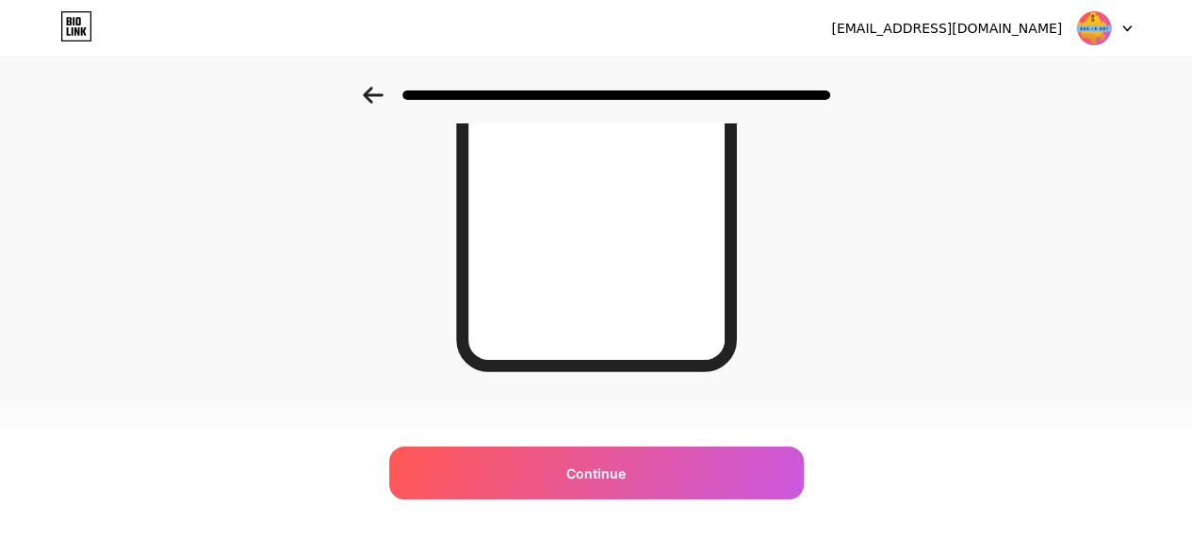
scroll to position [410, 0]
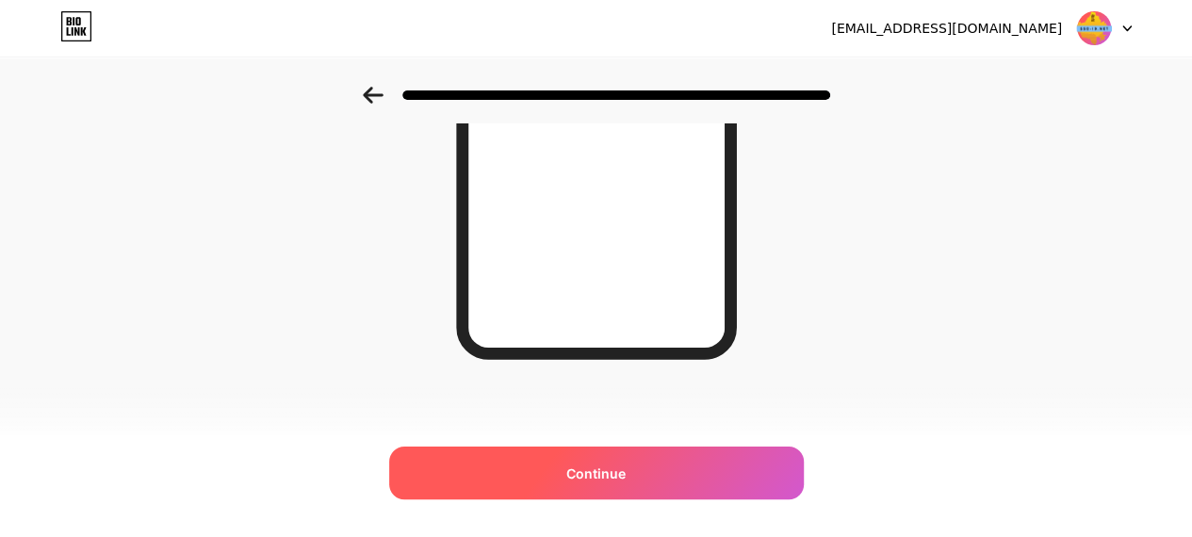
click at [605, 468] on span "Continue" at bounding box center [595, 474] width 59 height 20
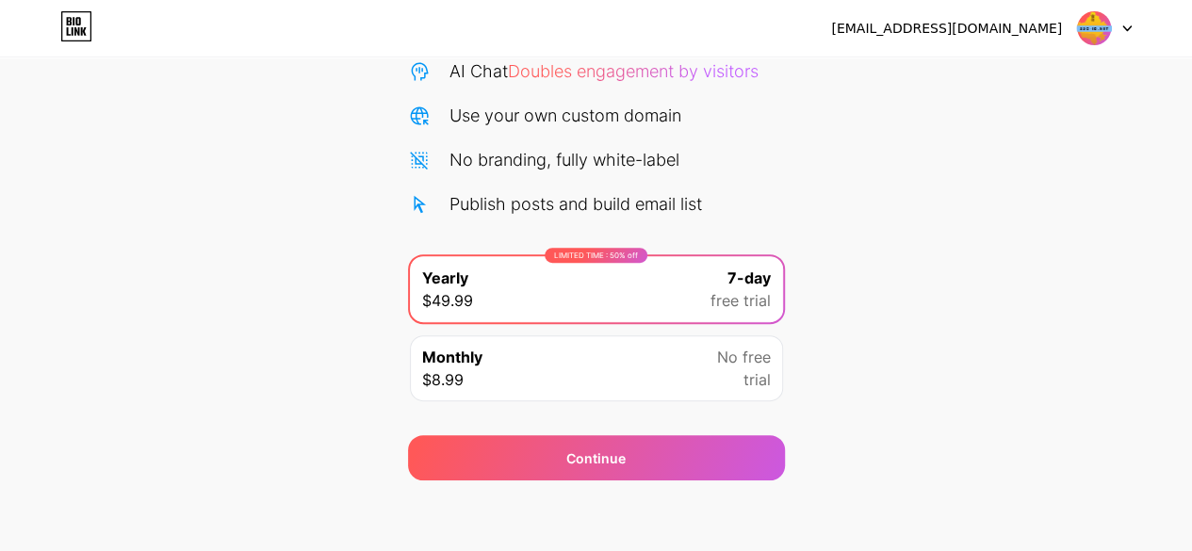
scroll to position [205, 0]
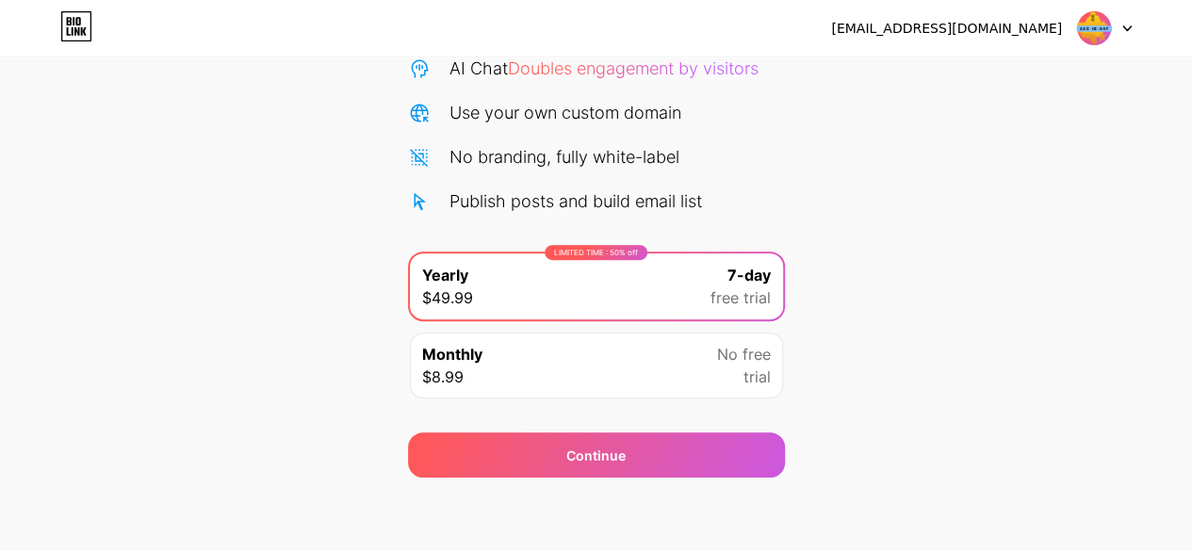
click at [691, 374] on div "Monthly $8.99 No free trial" at bounding box center [596, 366] width 373 height 66
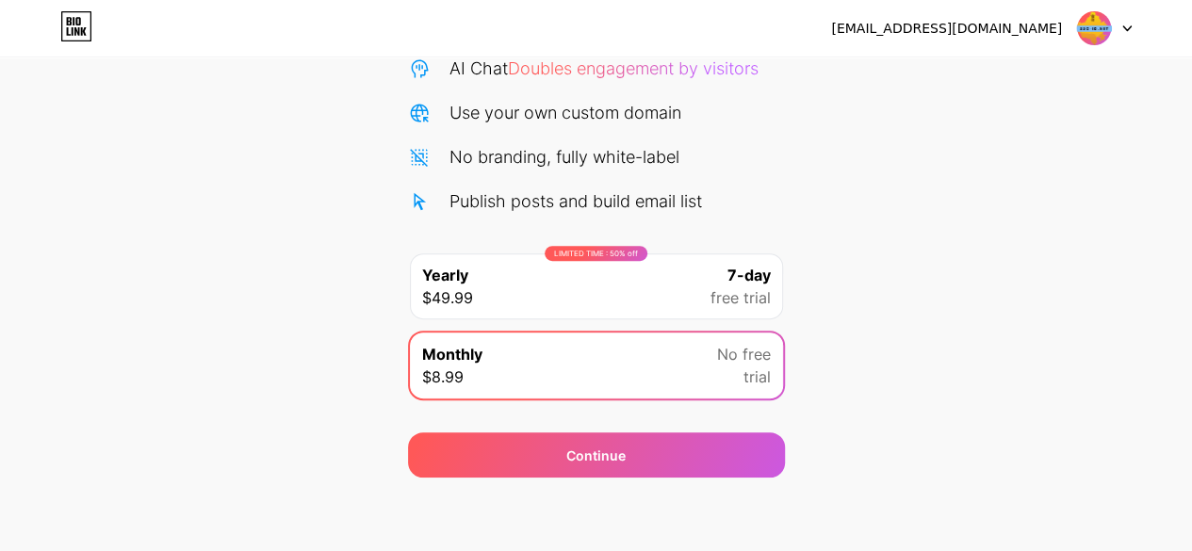
drag, startPoint x: 723, startPoint y: 390, endPoint x: 680, endPoint y: 395, distance: 43.6
drag, startPoint x: 680, startPoint y: 395, endPoint x: 1031, endPoint y: 436, distance: 354.0
click at [1034, 440] on div "Start your 7 day free trial Cancel anytime. We will send you an email 2 days be…" at bounding box center [596, 179] width 1192 height 597
click at [919, 438] on div "Start your 7 day free trial Cancel anytime. We will send you an email 2 days be…" at bounding box center [596, 179] width 1192 height 597
click at [671, 293] on div "LIMITED TIME : 50% off Yearly $49.99 7-day free trial" at bounding box center [596, 287] width 373 height 66
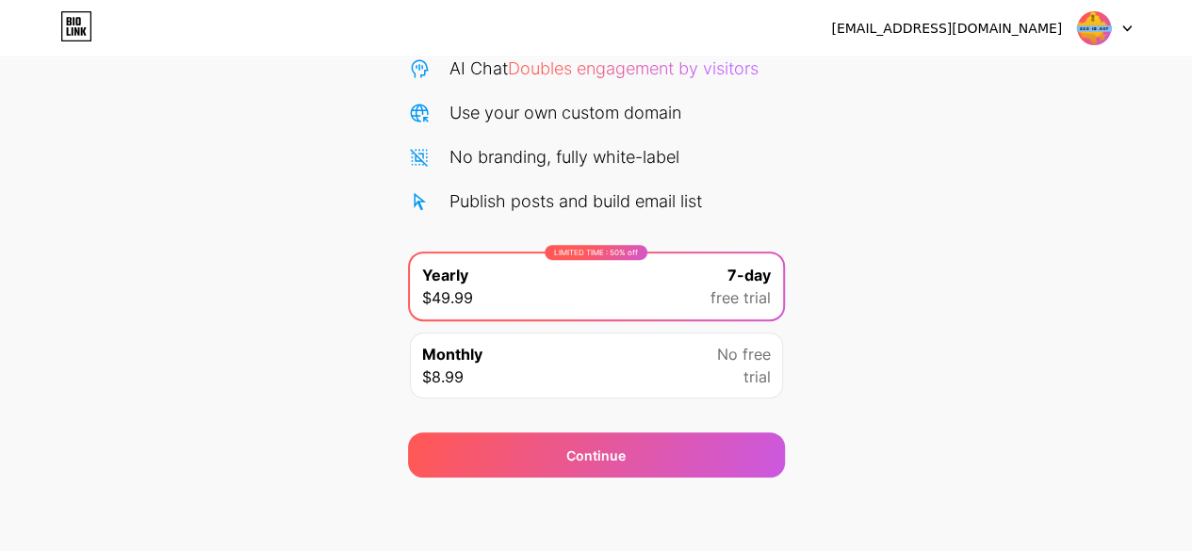
click at [717, 352] on span "No free" at bounding box center [744, 354] width 54 height 23
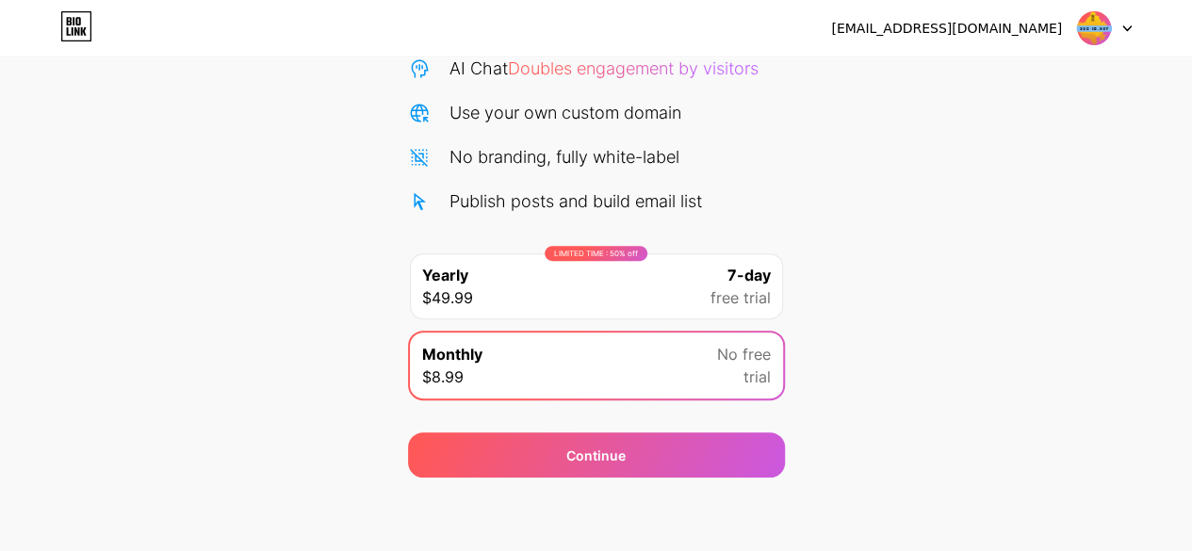
drag, startPoint x: 710, startPoint y: 278, endPoint x: 763, endPoint y: 287, distance: 54.4
click at [711, 278] on div "LIMITED TIME : 50% off Yearly $49.99 7-day free trial" at bounding box center [596, 287] width 373 height 66
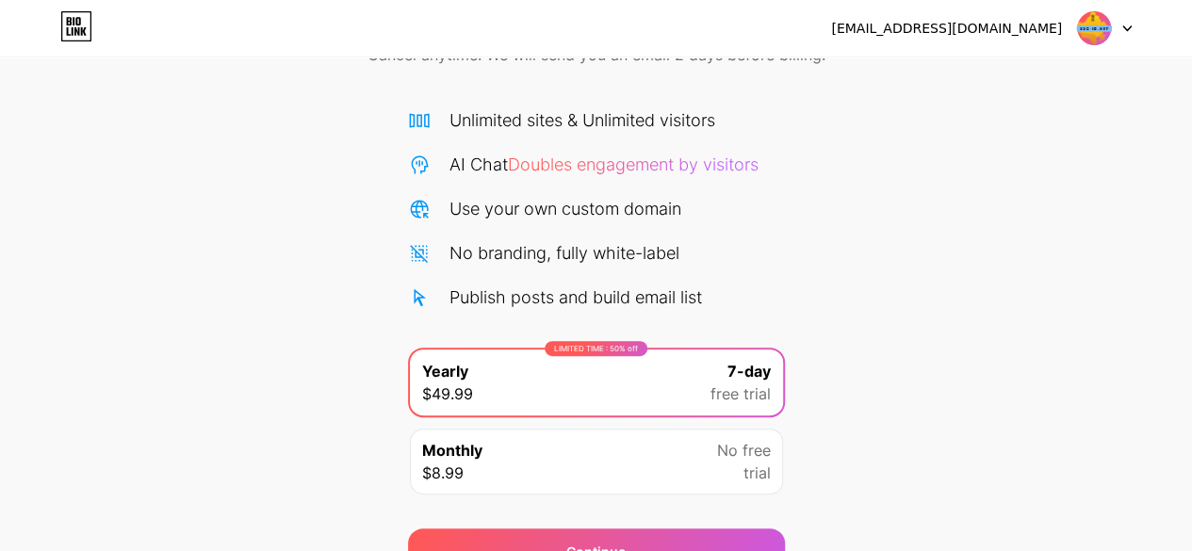
scroll to position [17, 0]
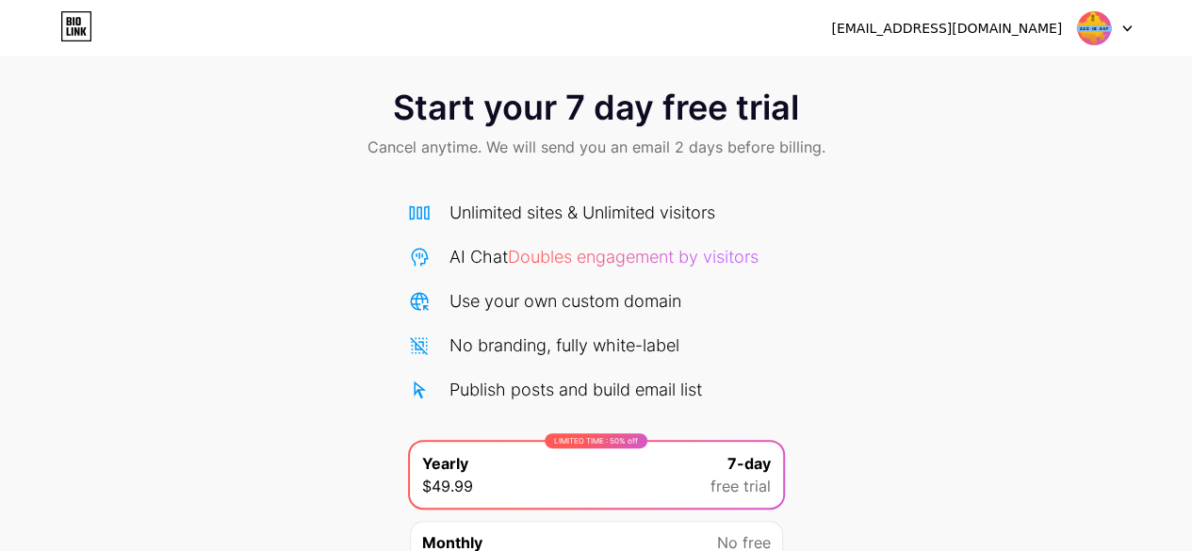
click at [1116, 31] on div at bounding box center [1104, 28] width 55 height 34
click at [1048, 212] on div "Start your 7 day free trial Cancel anytime. We will send you an email 2 days be…" at bounding box center [596, 368] width 1192 height 597
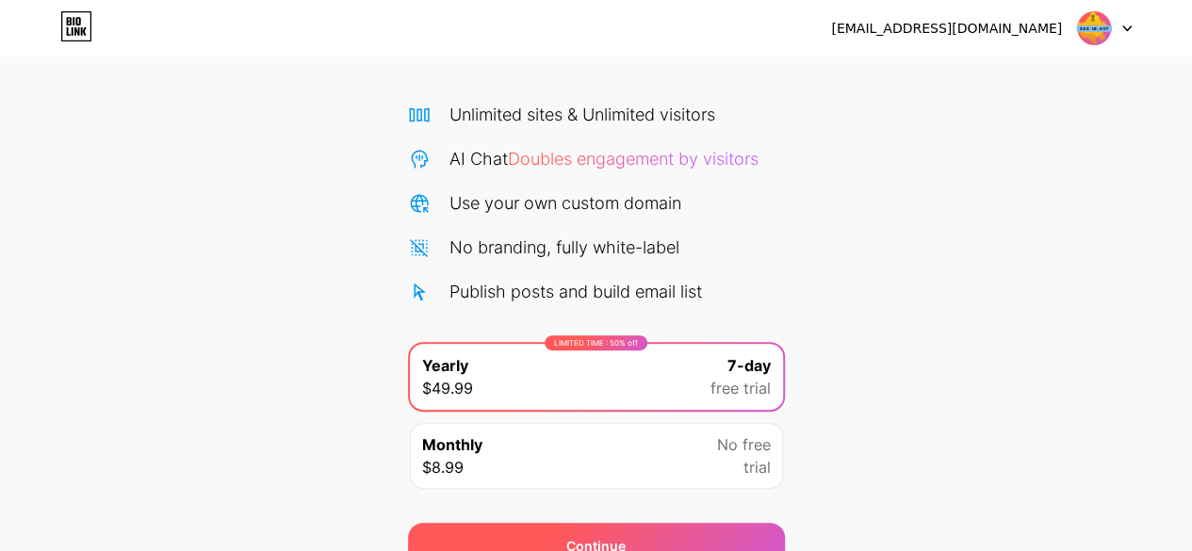
scroll to position [205, 0]
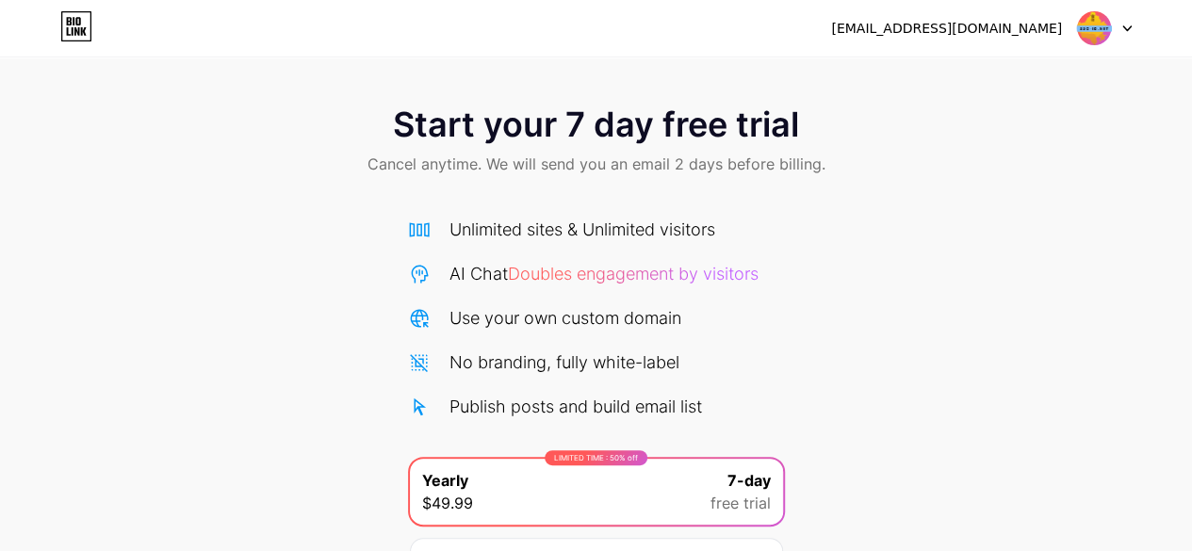
click at [1127, 30] on icon at bounding box center [1128, 28] width 8 height 5
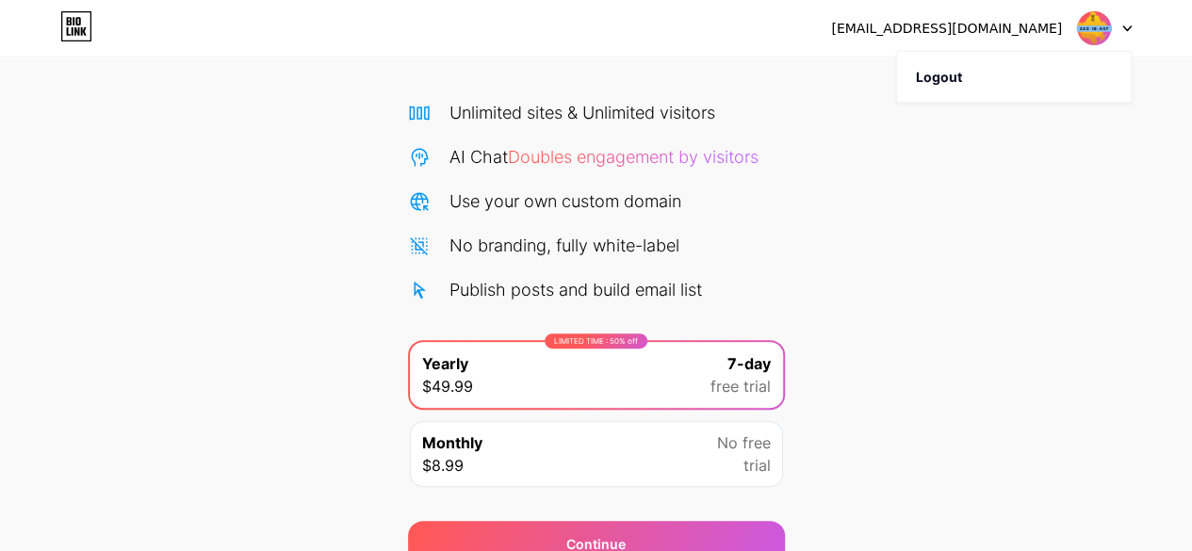
scroll to position [205, 0]
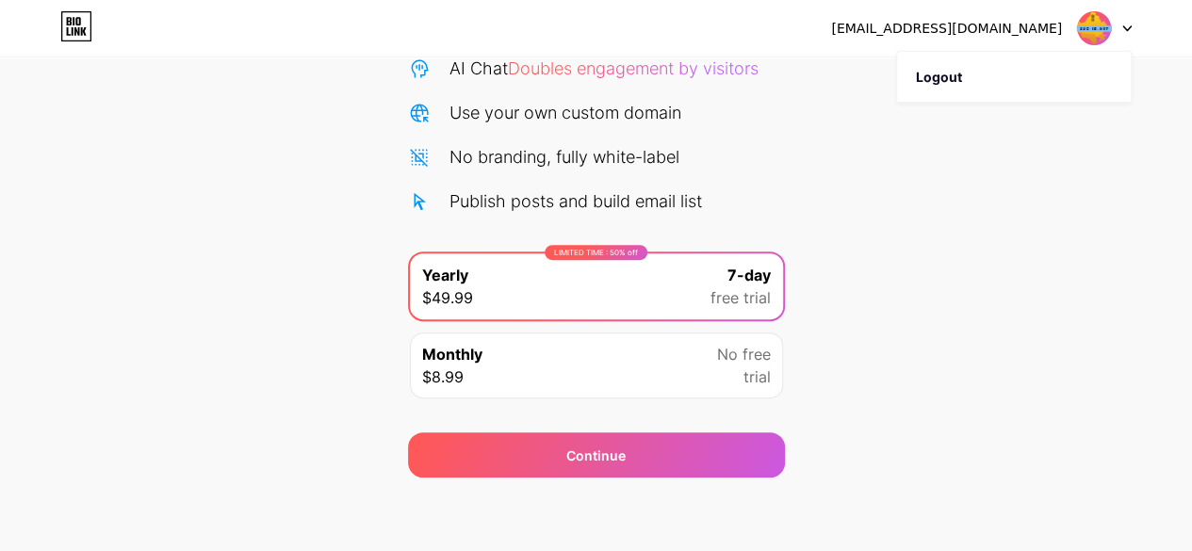
click at [680, 425] on div "Continue" at bounding box center [596, 444] width 377 height 68
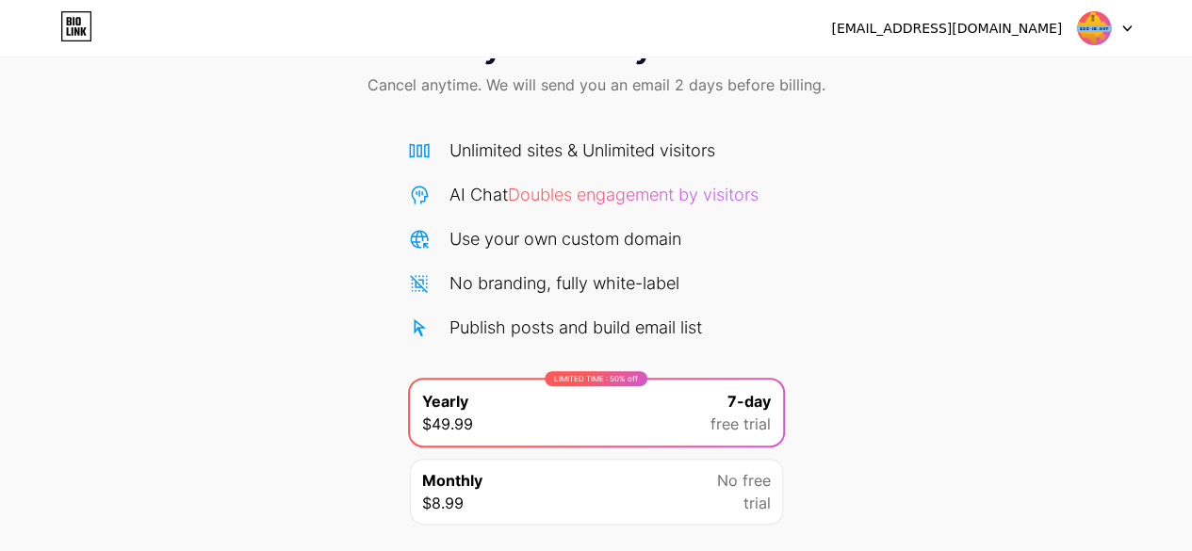
scroll to position [0, 0]
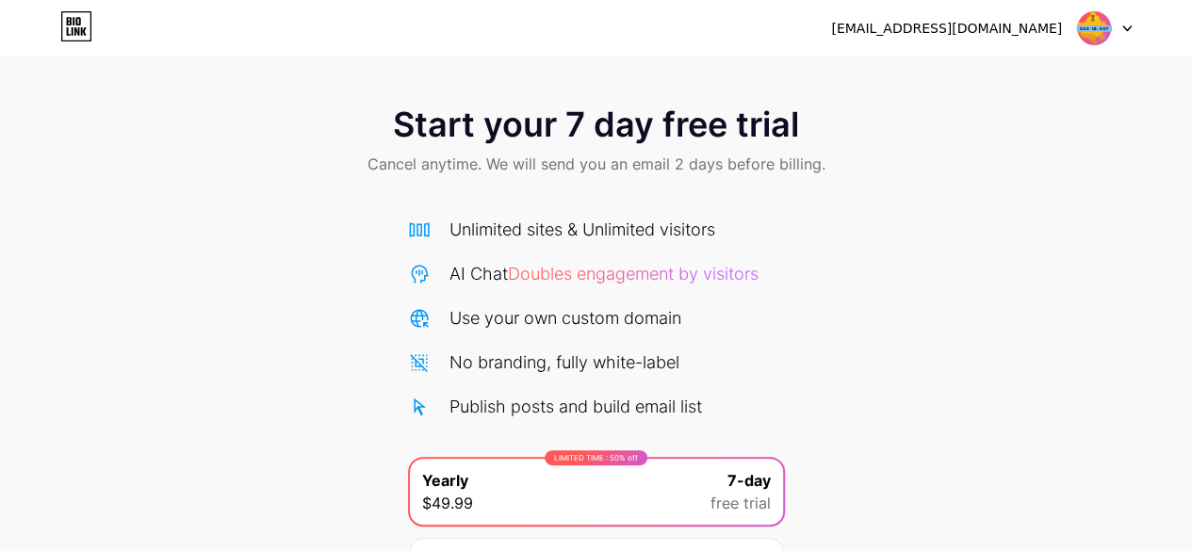
click at [1112, 26] on div at bounding box center [1104, 28] width 55 height 34
click at [713, 210] on div "Unlimited sites & Unlimited visitors AI Chat Doubles engagement by visitors Use…" at bounding box center [596, 407] width 377 height 418
drag, startPoint x: 69, startPoint y: 45, endPoint x: 102, endPoint y: 51, distance: 33.5
click at [68, 45] on div "sso.id.net5@gmail.com Logout" at bounding box center [596, 28] width 1192 height 57
click at [77, 29] on icon at bounding box center [76, 31] width 5 height 8
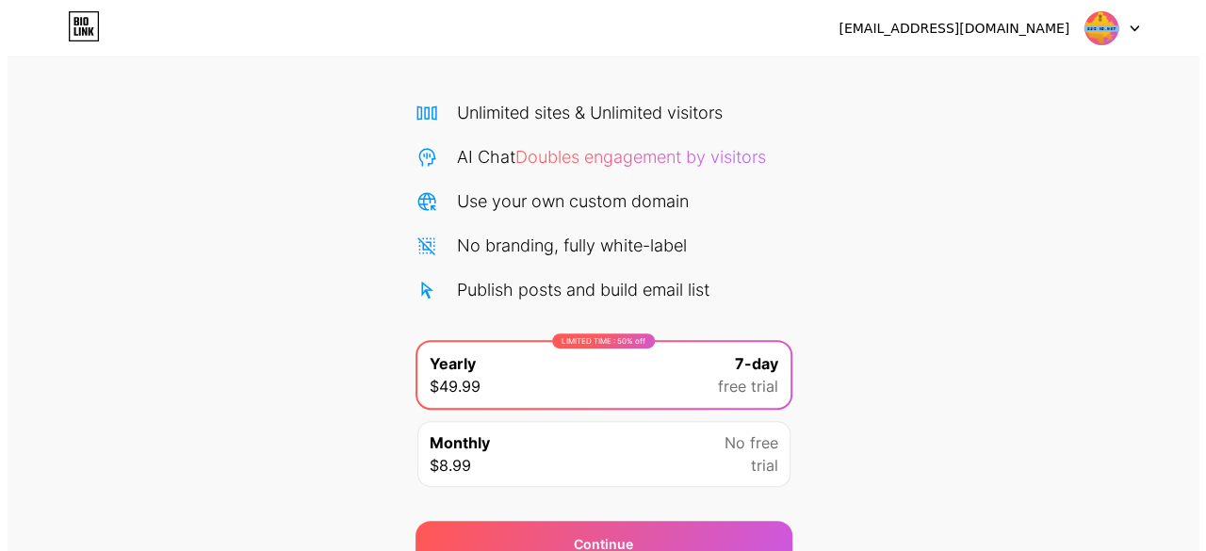
scroll to position [205, 0]
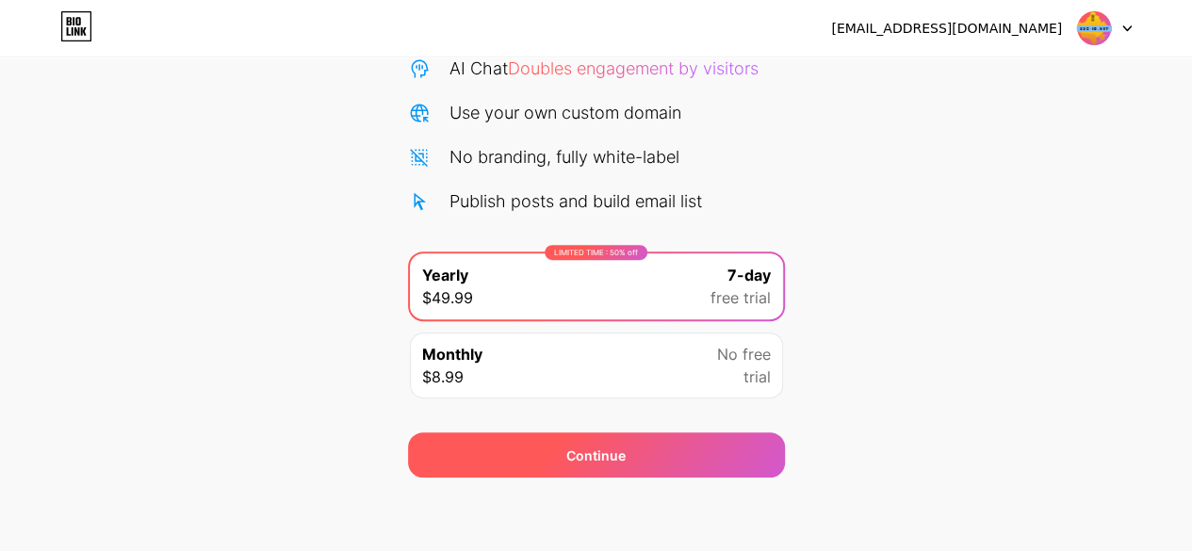
click at [690, 451] on div "Continue" at bounding box center [596, 455] width 377 height 45
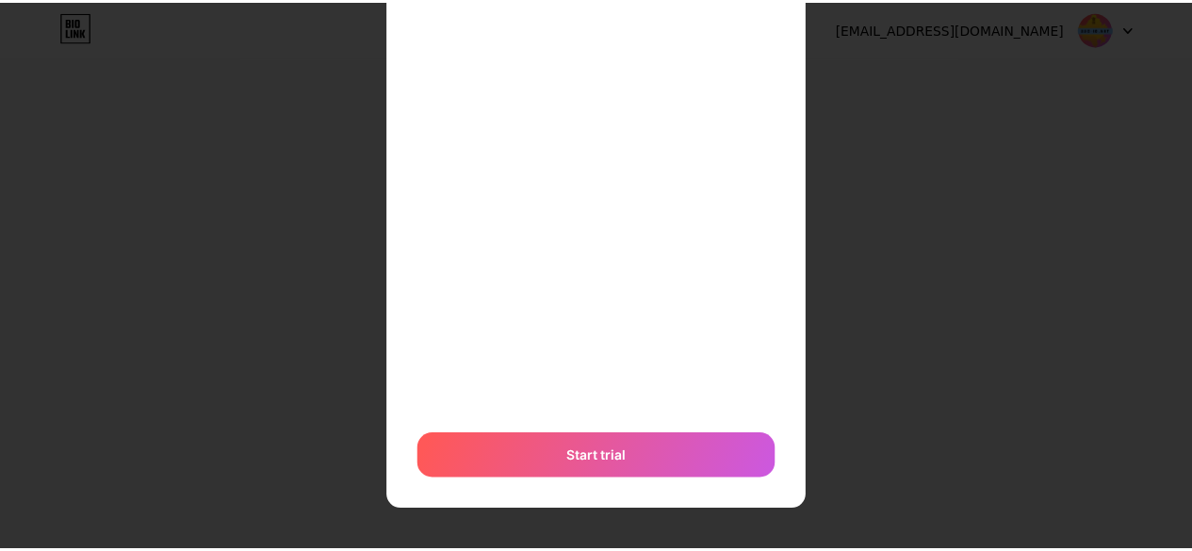
scroll to position [0, 0]
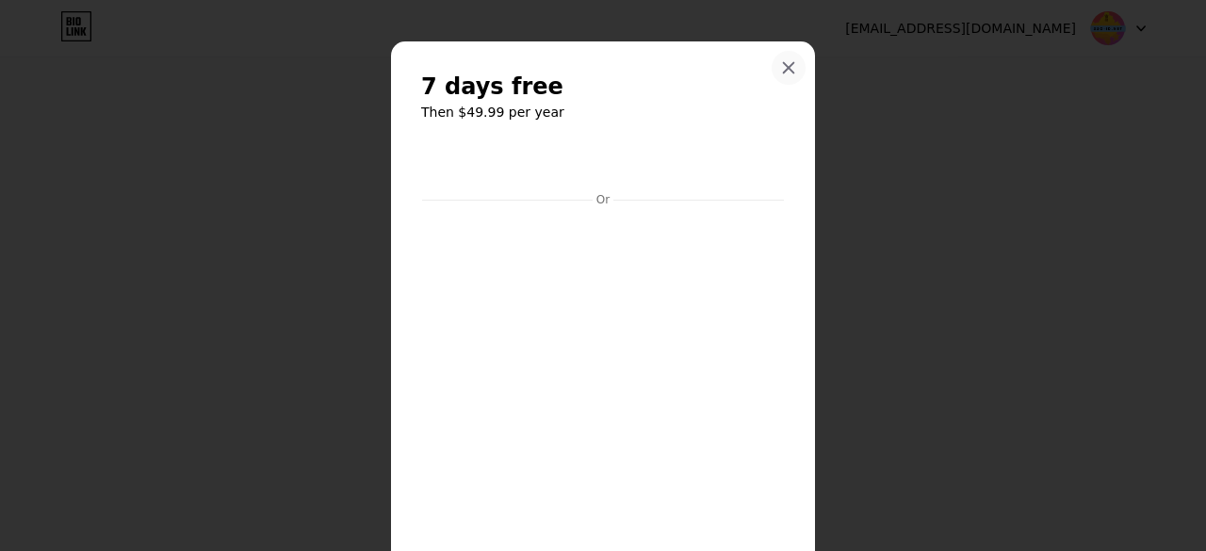
click at [784, 63] on icon at bounding box center [789, 68] width 10 height 10
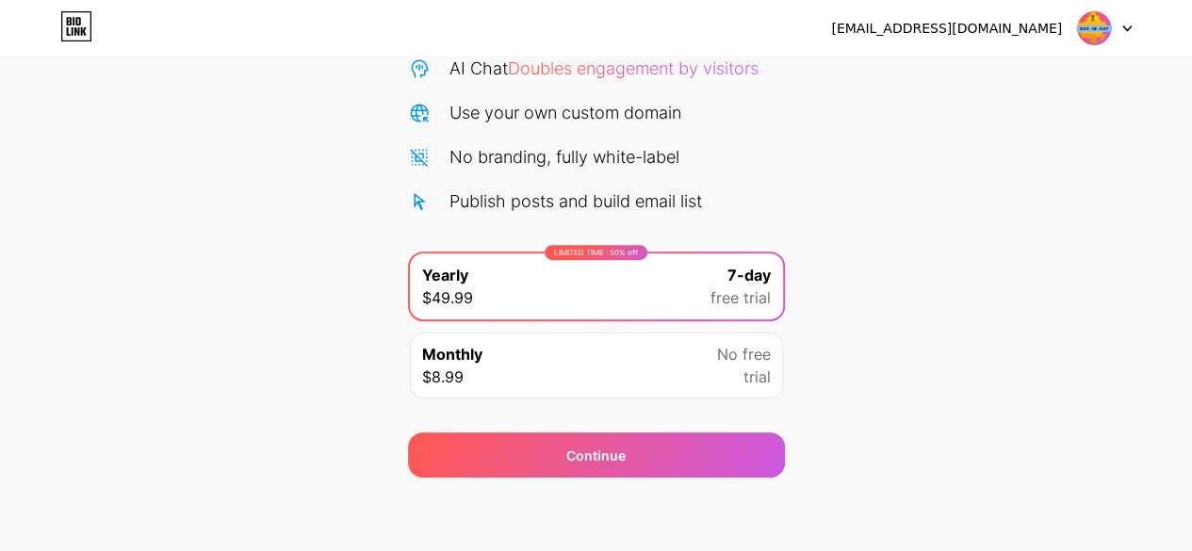
click at [1152, 119] on div "Start your 7 day free trial Cancel anytime. We will send you an email 2 days be…" at bounding box center [596, 179] width 1192 height 597
click at [1105, 24] on img at bounding box center [1094, 28] width 36 height 36
click at [978, 84] on li "Logout" at bounding box center [1014, 77] width 234 height 51
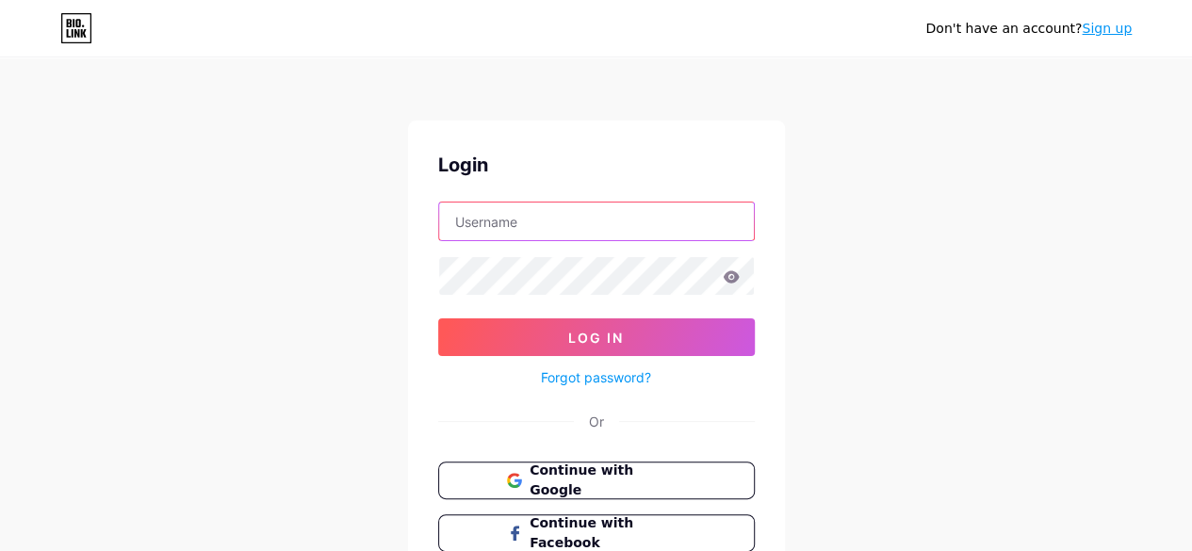
type input "[EMAIL_ADDRESS][DOMAIN_NAME]"
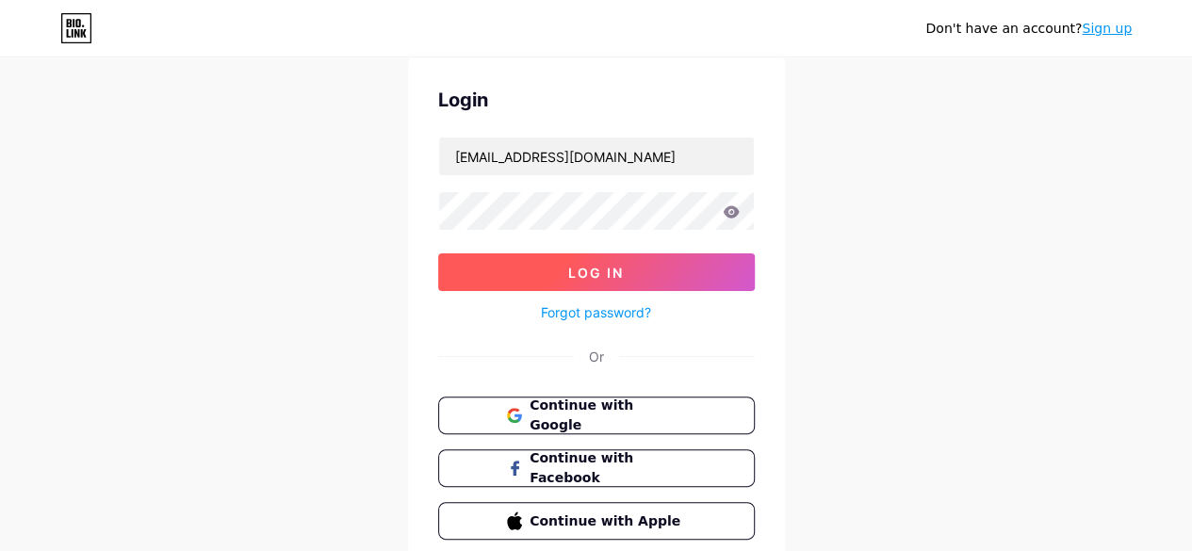
scroll to position [140, 0]
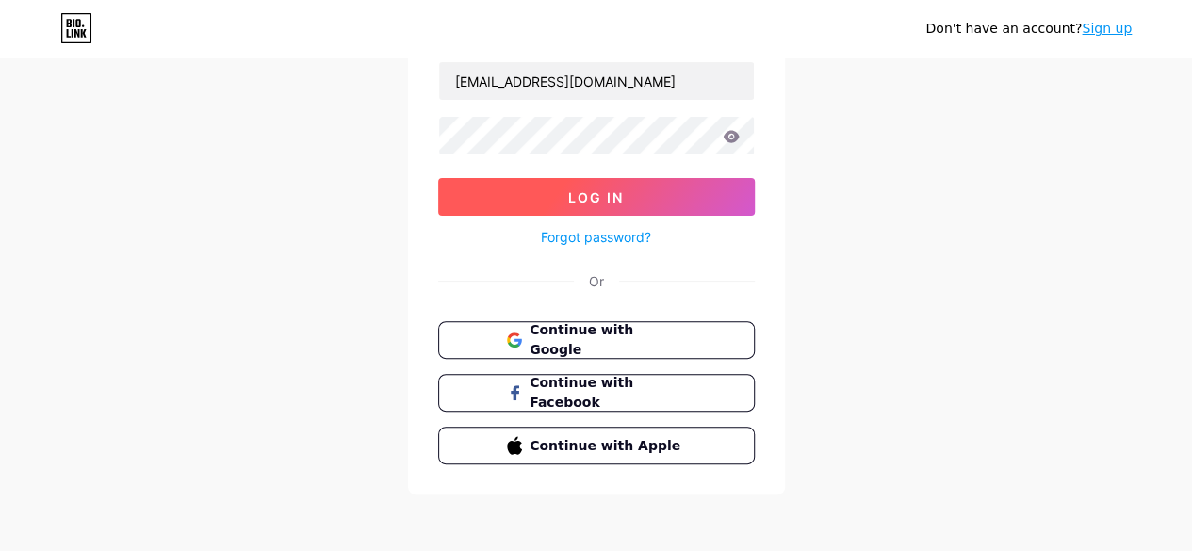
click at [594, 189] on span "Log In" at bounding box center [596, 197] width 56 height 16
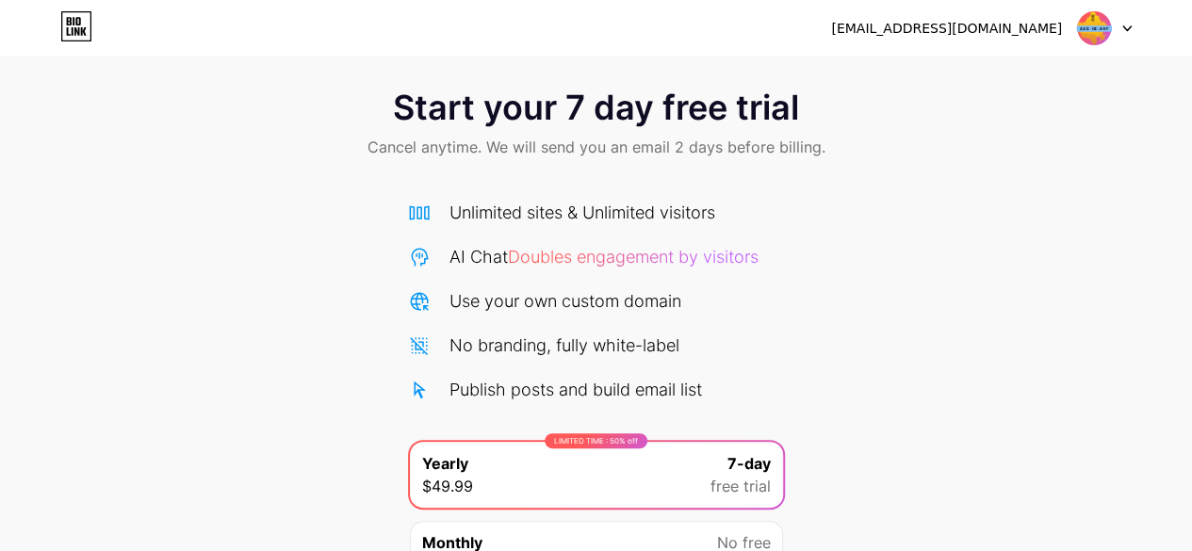
scroll to position [205, 0]
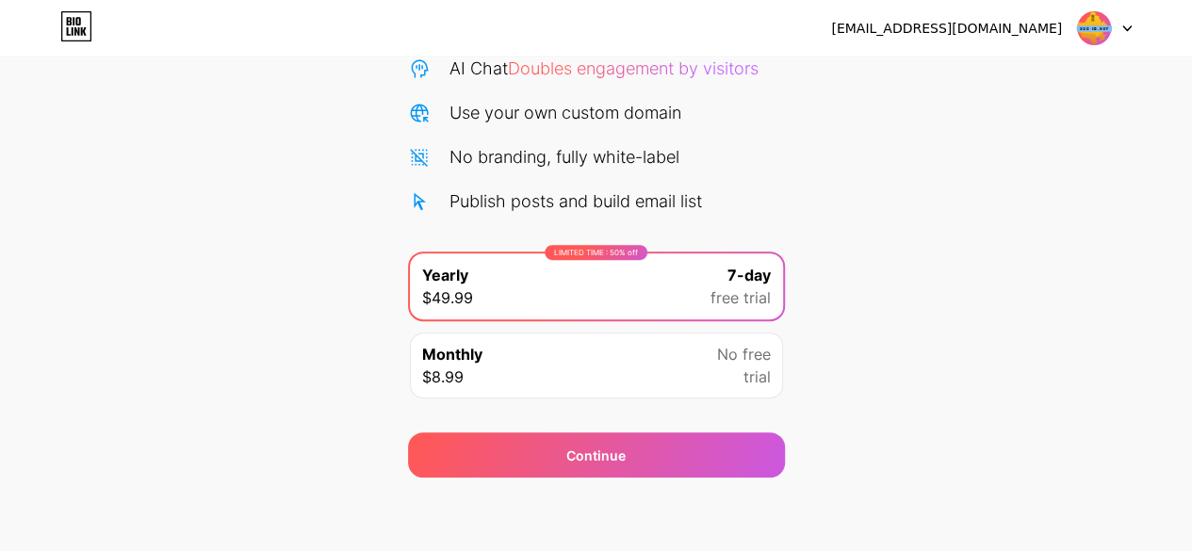
click at [84, 40] on icon at bounding box center [76, 26] width 32 height 30
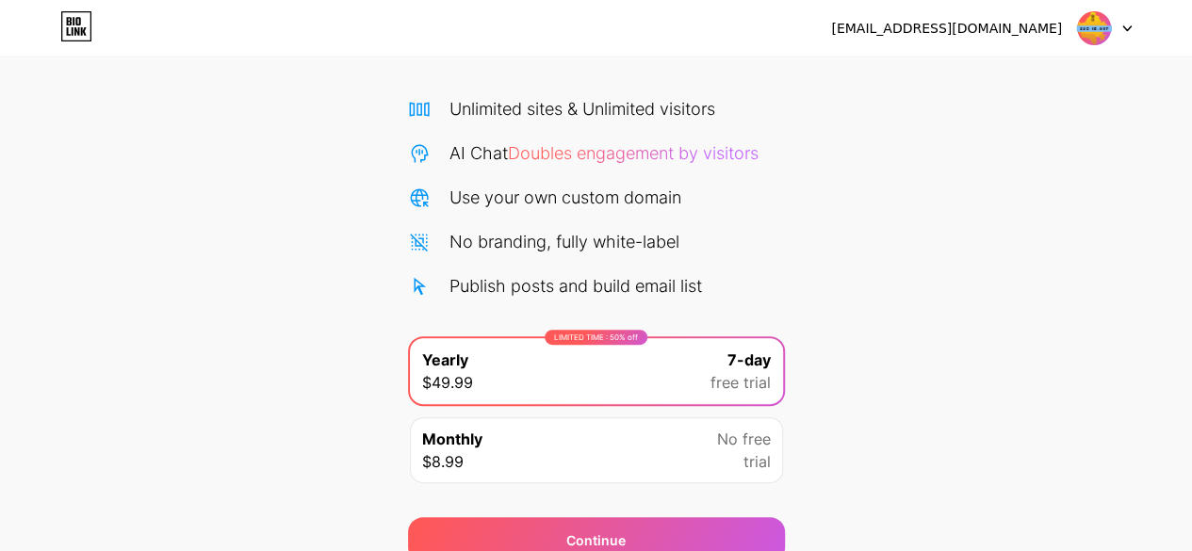
scroll to position [205, 0]
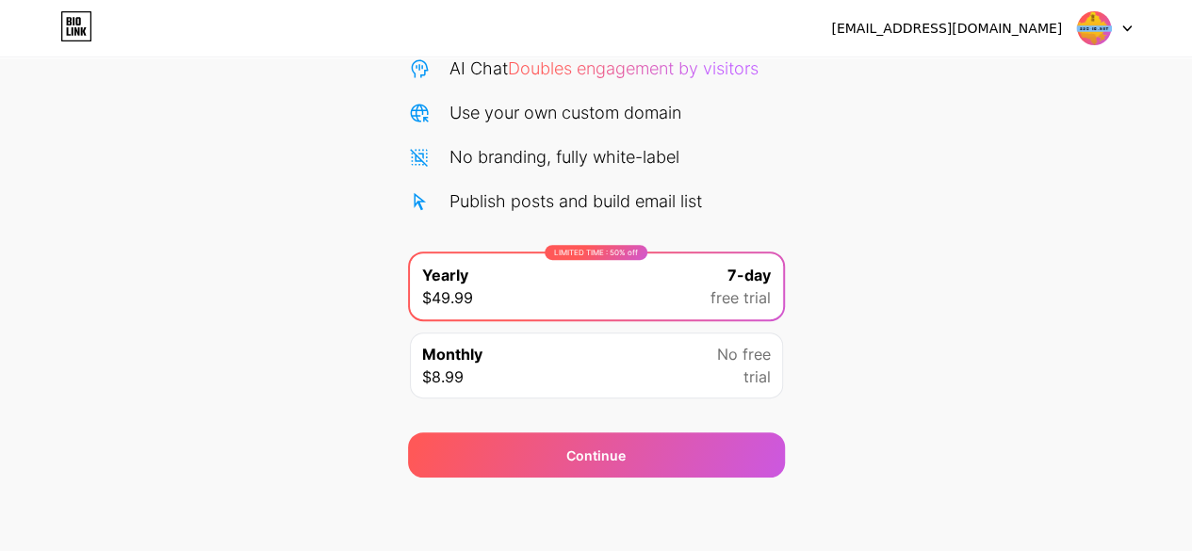
click at [1086, 34] on img at bounding box center [1094, 28] width 36 height 36
click at [995, 97] on li "Logout" at bounding box center [1014, 77] width 234 height 51
click at [931, 75] on li "Logout" at bounding box center [1014, 77] width 234 height 51
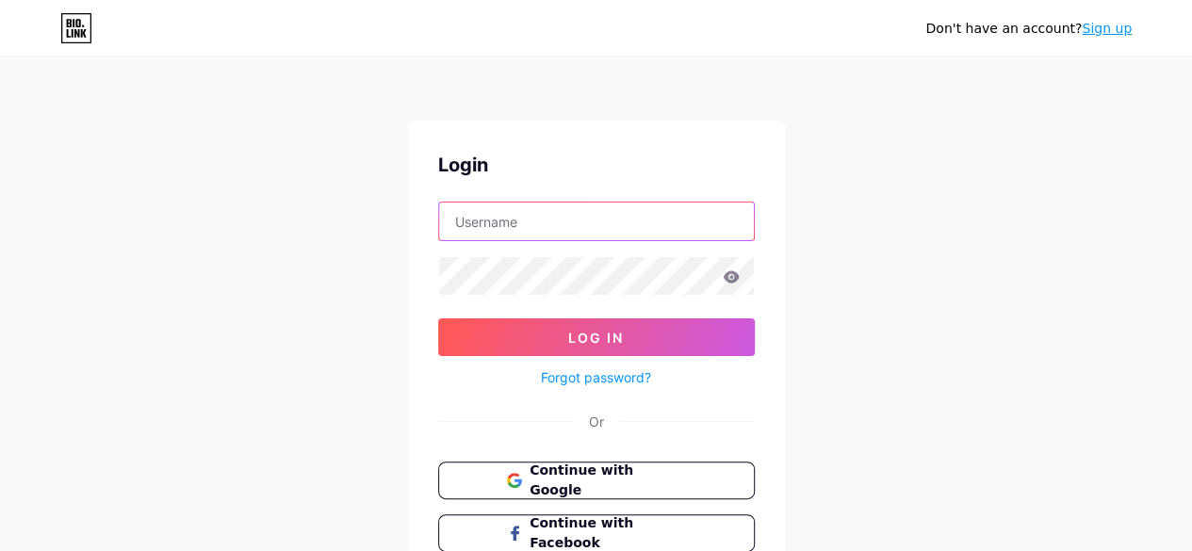
type input "[EMAIL_ADDRESS][DOMAIN_NAME]"
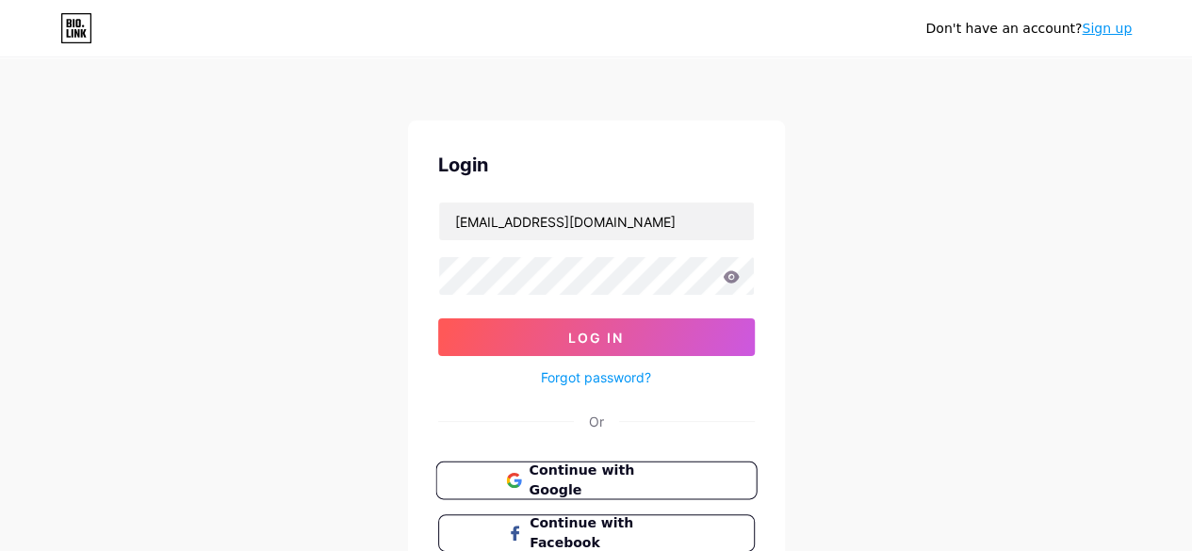
click at [599, 476] on span "Continue with Google" at bounding box center [607, 481] width 157 height 41
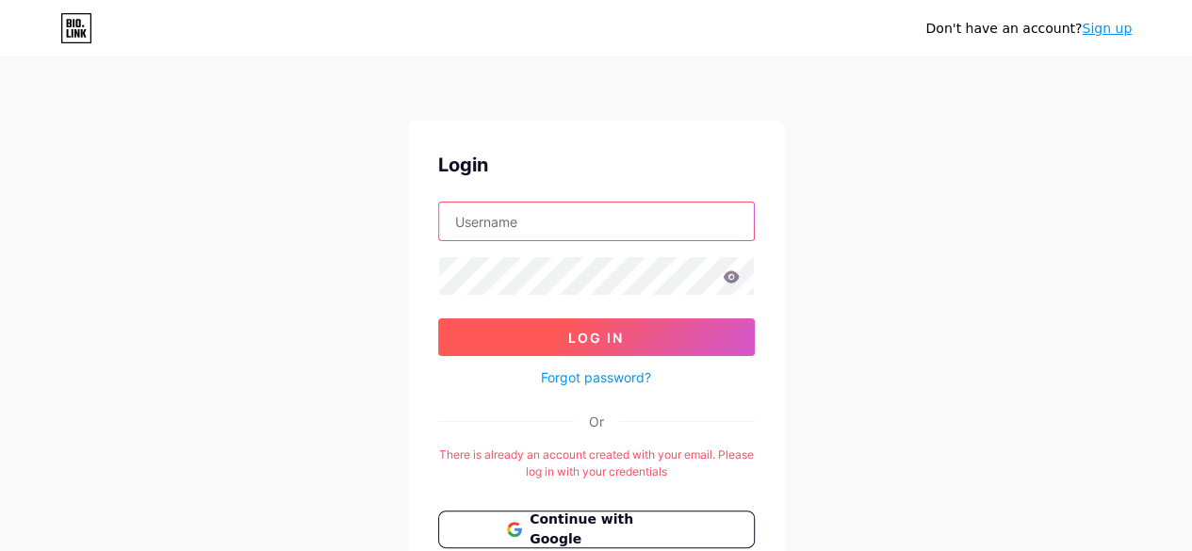
type input "[EMAIL_ADDRESS][DOMAIN_NAME]"
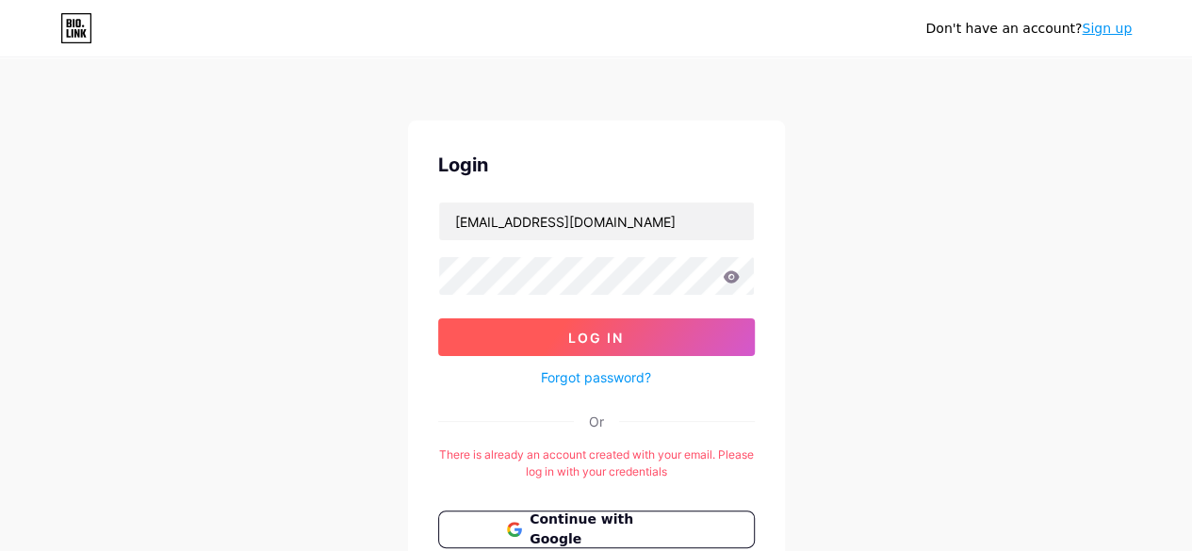
click at [586, 335] on span "Log In" at bounding box center [596, 338] width 56 height 16
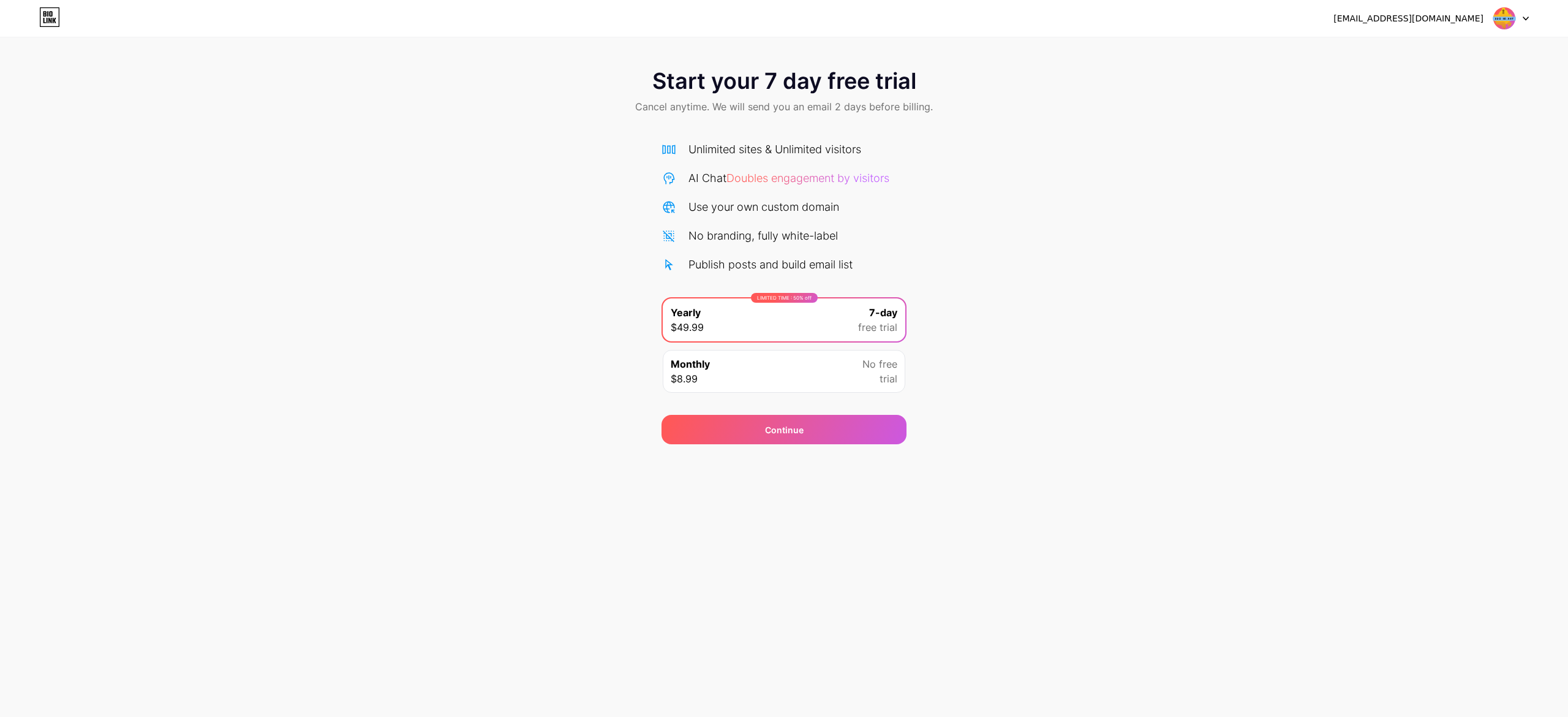
click at [784, 184] on div "Start your 7 day free trial Cancel anytime. We will send you an email 2 days be…" at bounding box center [784, 250] width 1568 height 388
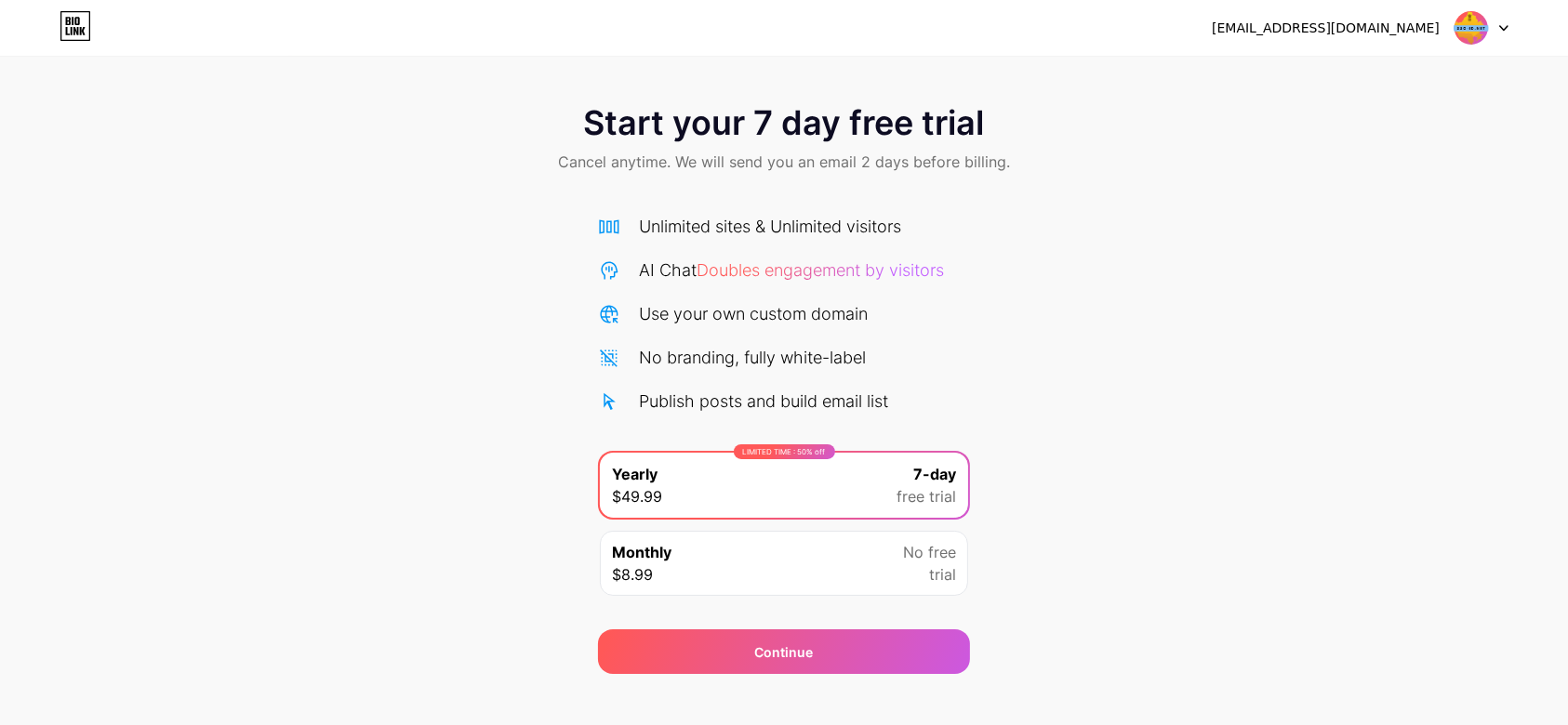
click at [1190, 311] on div "Start your 7 day free trial Cancel anytime. We will send you an email 2 days be…" at bounding box center [784, 380] width 1568 height 589
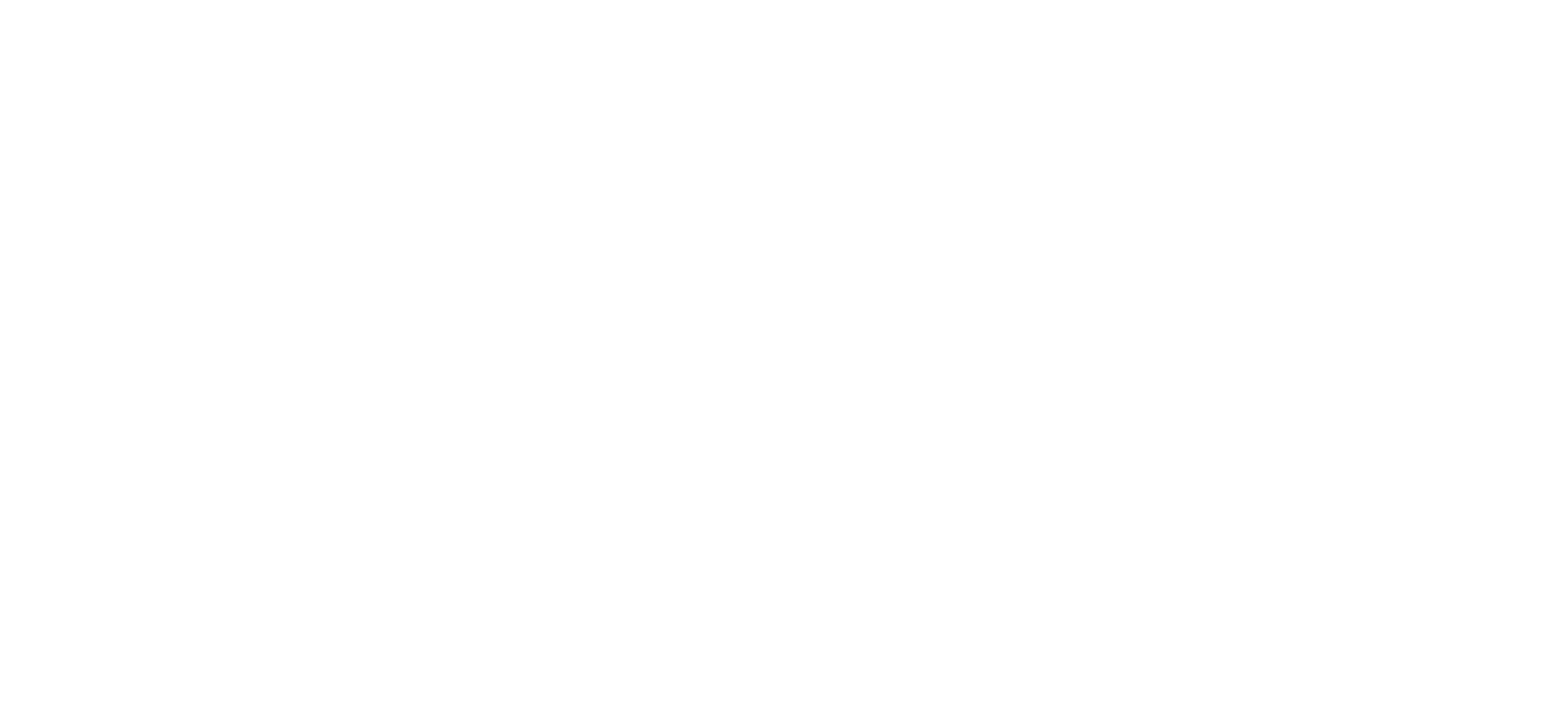
click at [191, 0] on html at bounding box center [784, 0] width 1568 height 0
